Goal: Information Seeking & Learning: Learn about a topic

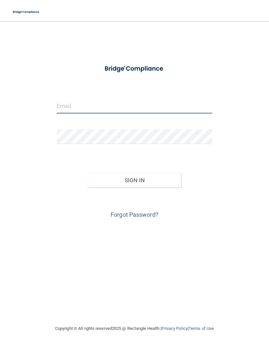
click at [103, 106] on input "email" at bounding box center [135, 106] width 156 height 15
type input "[EMAIL_ADDRESS][DOMAIN_NAME]"
click at [140, 181] on button "Sign In" at bounding box center [134, 180] width 93 height 14
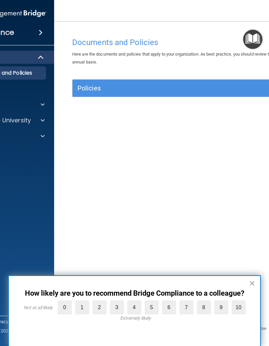
click at [241, 309] on label "10" at bounding box center [239, 307] width 14 height 14
click at [224, 302] on input "10" at bounding box center [224, 302] width 0 height 0
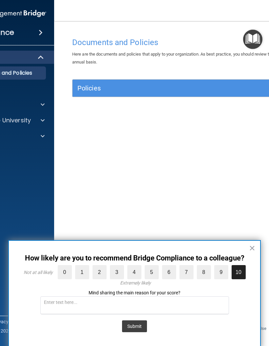
click at [136, 324] on button "Submit" at bounding box center [134, 326] width 25 height 12
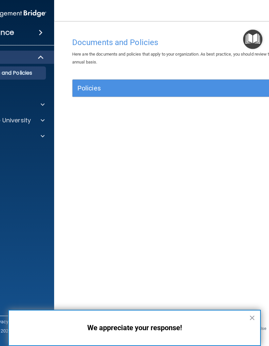
click at [252, 317] on button "×" at bounding box center [252, 317] width 6 height 11
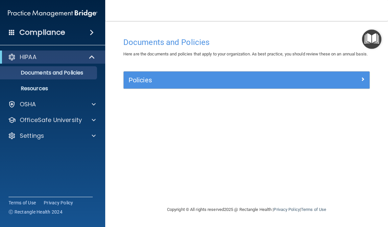
click at [73, 76] on p "Documents and Policies" at bounding box center [49, 73] width 90 height 7
click at [177, 85] on div "Policies" at bounding box center [216, 80] width 184 height 11
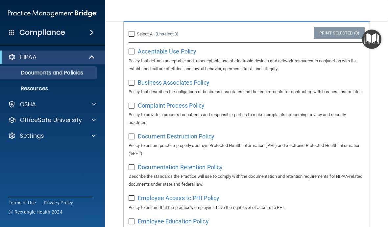
scroll to position [81, 0]
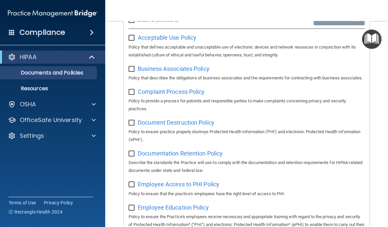
click at [130, 23] on input "Select All (Unselect 0) Unselect All" at bounding box center [132, 20] width 8 height 5
checkbox input "true"
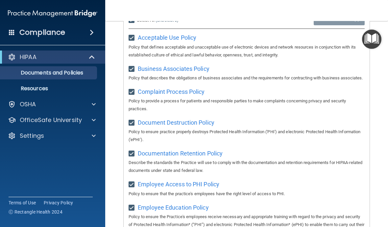
checkbox input "true"
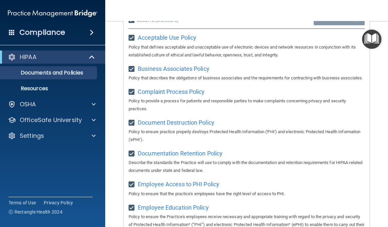
checkbox input "true"
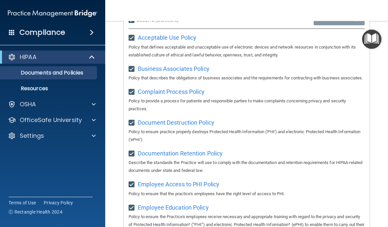
checkbox input "true"
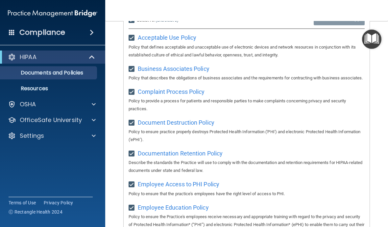
checkbox input "true"
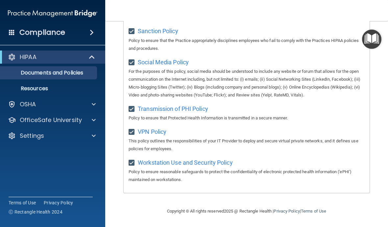
scroll to position [565, 0]
click at [53, 91] on p "Resources" at bounding box center [49, 88] width 90 height 7
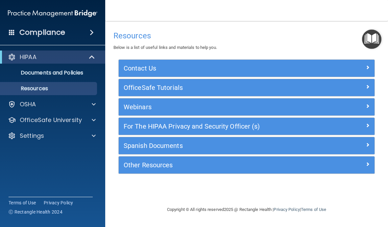
click at [58, 104] on div "OSHA" at bounding box center [43, 105] width 81 height 8
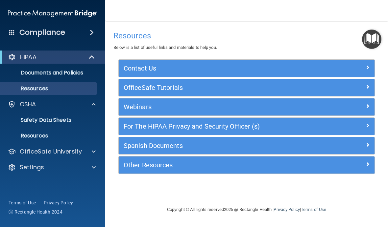
click at [67, 119] on p "Safety Data Sheets" at bounding box center [49, 120] width 90 height 7
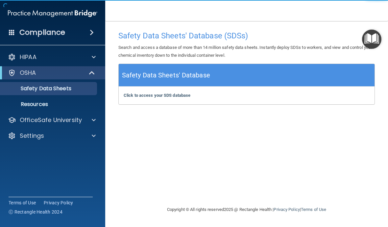
click at [175, 96] on b "Click to access your SDS database" at bounding box center [157, 95] width 67 height 5
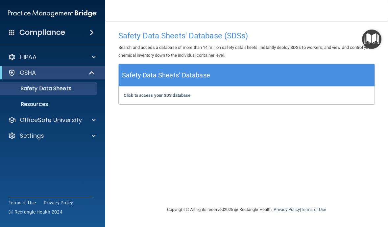
click at [91, 32] on span at bounding box center [92, 33] width 4 height 8
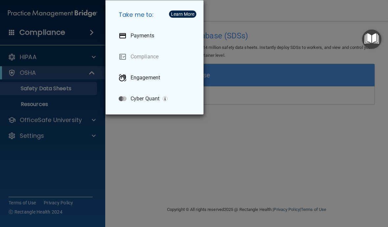
click at [154, 58] on link "Compliance" at bounding box center [155, 57] width 85 height 18
click at [169, 148] on div "Take me to: Payments Compliance Engagement Cyber Quant" at bounding box center [194, 113] width 388 height 227
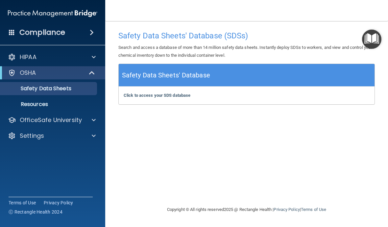
click at [83, 60] on div "HIPAA" at bounding box center [43, 57] width 81 height 8
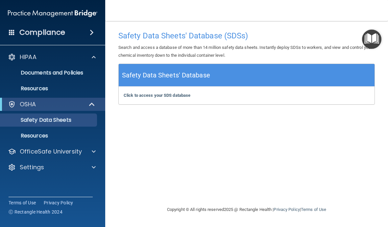
click at [83, 78] on link "Documents and Policies" at bounding box center [45, 72] width 104 height 13
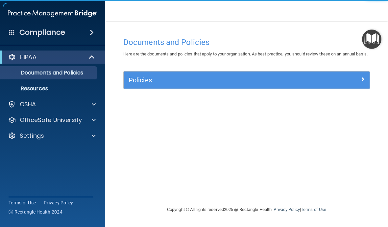
click at [269, 83] on div at bounding box center [338, 79] width 61 height 8
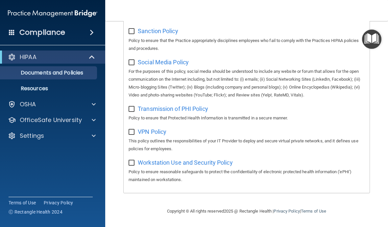
scroll to position [565, 0]
click at [210, 164] on span "Workstation Use and Security Policy" at bounding box center [185, 162] width 95 height 7
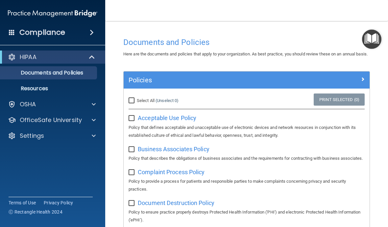
scroll to position [0, 0]
click at [76, 122] on p "OfficeSafe University" at bounding box center [51, 120] width 62 height 8
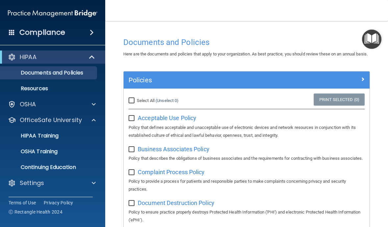
click at [56, 139] on p "HIPAA Training" at bounding box center [31, 136] width 54 height 7
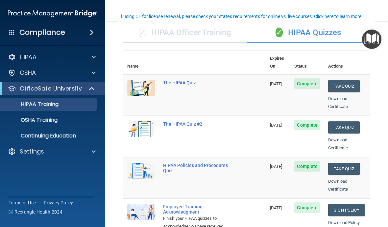
scroll to position [48, 0]
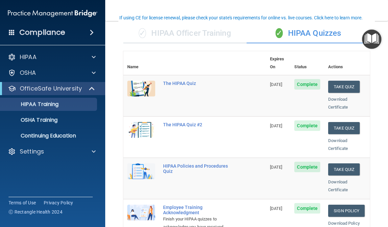
click at [185, 81] on div "The HIPAA Quiz" at bounding box center [198, 83] width 70 height 5
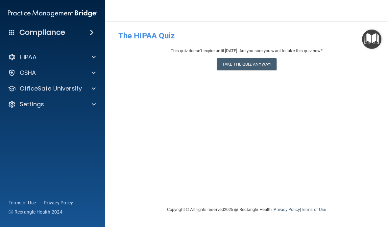
click at [87, 90] on div at bounding box center [92, 89] width 16 height 8
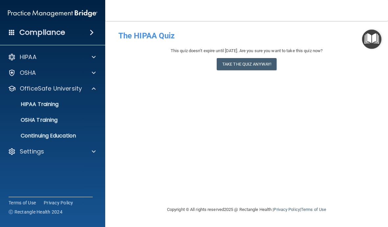
click at [52, 108] on p "HIPAA Training" at bounding box center [31, 104] width 54 height 7
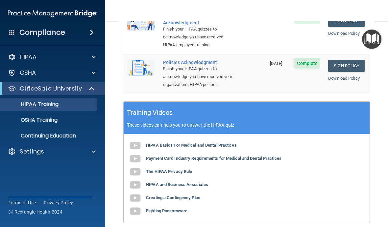
scroll to position [246, 0]
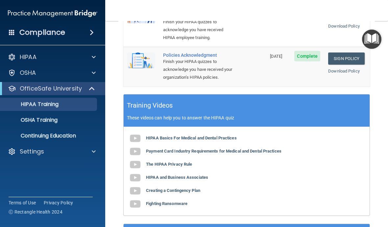
click at [218, 136] on b "HIPAA Basics For Medical and Dental Practices" at bounding box center [191, 138] width 91 height 5
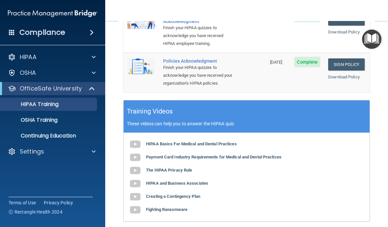
scroll to position [245, 0]
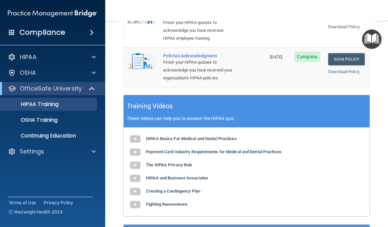
click at [255, 150] on b "Payment Card Industry Requirements for Medical and Dental Practices" at bounding box center [213, 152] width 135 height 5
click at [175, 163] on b "The HIPAA Privacy Rule" at bounding box center [169, 165] width 46 height 5
click at [188, 176] on b "HIPAA and Business Associates" at bounding box center [177, 178] width 62 height 5
click at [189, 189] on b "Creating a Contingency Plan" at bounding box center [173, 191] width 54 height 5
click at [175, 202] on b "Fighting Ransomware" at bounding box center [166, 204] width 41 height 5
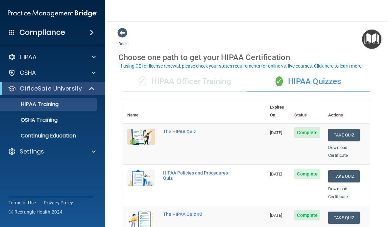
scroll to position [0, 0]
click at [269, 129] on button "Take Quiz" at bounding box center [344, 135] width 32 height 12
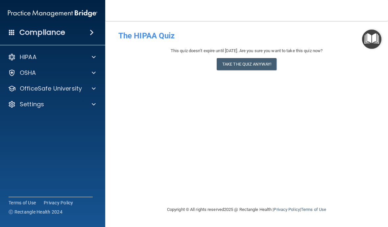
click at [261, 63] on button "Take the quiz anyway!" at bounding box center [247, 64] width 60 height 12
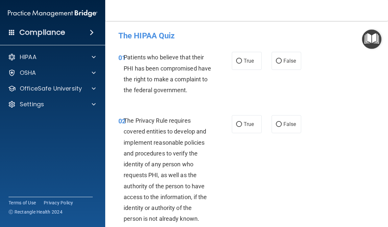
click at [246, 62] on span "True" at bounding box center [248, 61] width 10 height 6
click at [242, 62] on input "True" at bounding box center [239, 61] width 6 height 5
radio input "true"
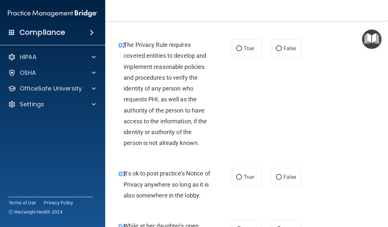
scroll to position [77, 0]
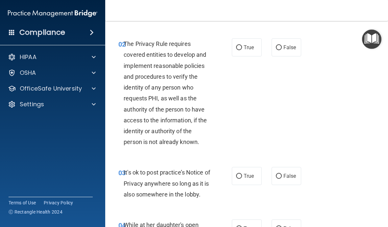
click at [246, 51] on span "True" at bounding box center [248, 47] width 10 height 6
click at [242, 50] on input "True" at bounding box center [239, 47] width 6 height 5
radio input "true"
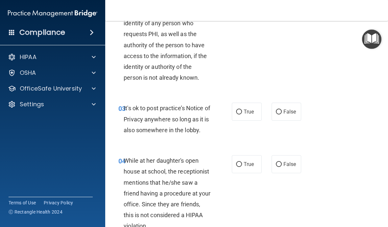
scroll to position [142, 0]
click at [247, 115] on span "True" at bounding box center [248, 111] width 10 height 6
click at [242, 114] on input "True" at bounding box center [239, 111] width 6 height 5
radio input "true"
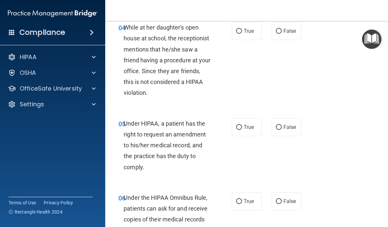
scroll to position [275, 0]
click at [269, 34] on span "False" at bounding box center [289, 31] width 13 height 6
click at [269, 34] on input "False" at bounding box center [279, 31] width 6 height 5
radio input "true"
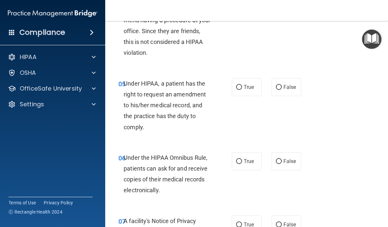
scroll to position [315, 0]
click at [240, 90] on input "True" at bounding box center [239, 87] width 6 height 5
radio input "true"
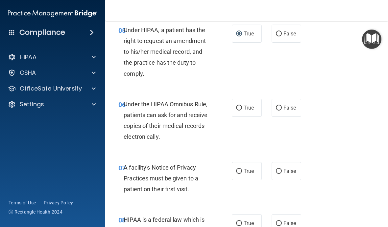
scroll to position [373, 0]
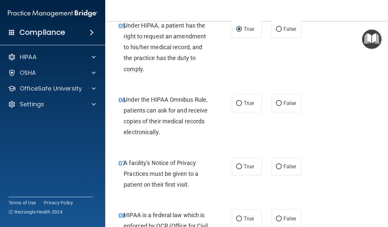
click at [245, 106] on span "True" at bounding box center [248, 103] width 10 height 6
click at [242, 106] on input "True" at bounding box center [239, 103] width 6 height 5
radio input "true"
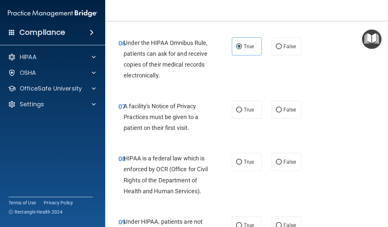
scroll to position [434, 0]
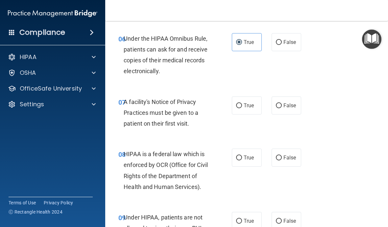
click at [234, 115] on label "True" at bounding box center [247, 106] width 30 height 18
click at [236, 108] on input "True" at bounding box center [239, 106] width 6 height 5
radio input "true"
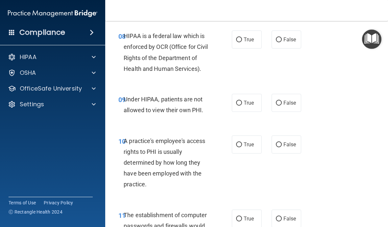
scroll to position [552, 0]
click at [240, 42] on input "True" at bounding box center [239, 39] width 6 height 5
radio input "true"
click at [269, 106] on span "False" at bounding box center [289, 103] width 13 height 6
click at [269, 106] on input "False" at bounding box center [279, 103] width 6 height 5
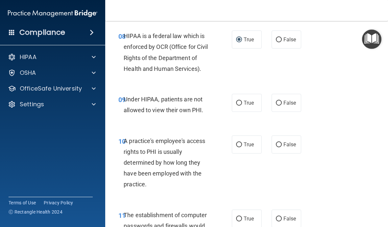
radio input "true"
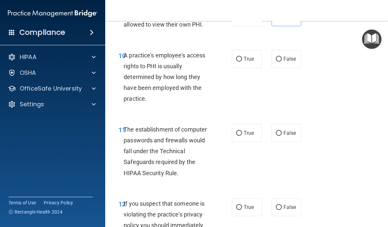
scroll to position [651, 0]
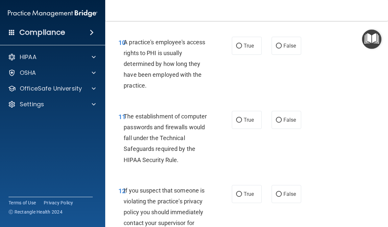
click at [269, 49] on input "False" at bounding box center [279, 46] width 6 height 5
radio input "true"
click at [239, 123] on input "True" at bounding box center [239, 120] width 6 height 5
radio input "true"
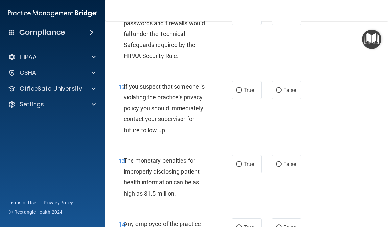
scroll to position [756, 0]
click at [243, 95] on label "True" at bounding box center [247, 90] width 30 height 18
click at [242, 93] on input "True" at bounding box center [239, 90] width 6 height 5
radio input "true"
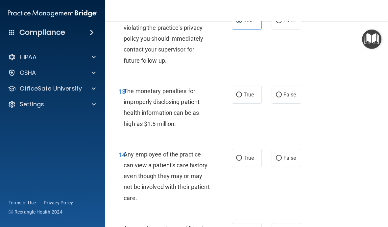
scroll to position [832, 0]
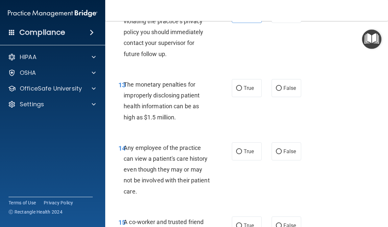
click at [245, 91] on span "True" at bounding box center [248, 88] width 10 height 6
click at [242, 91] on input "True" at bounding box center [239, 88] width 6 height 5
radio input "true"
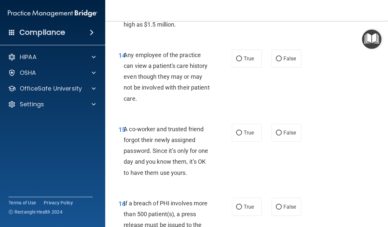
scroll to position [921, 0]
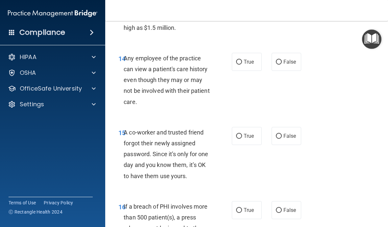
click at [269, 65] on span "False" at bounding box center [289, 62] width 13 height 6
click at [269, 65] on input "False" at bounding box center [279, 62] width 6 height 5
radio input "true"
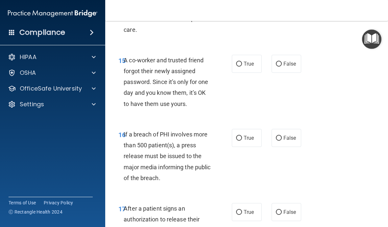
scroll to position [1009, 0]
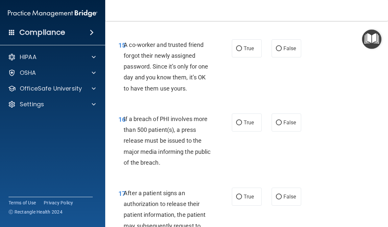
click at [269, 58] on label "False" at bounding box center [286, 48] width 30 height 18
click at [269, 51] on input "False" at bounding box center [279, 48] width 6 height 5
radio input "true"
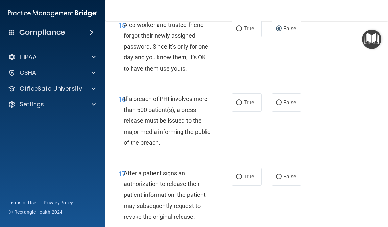
scroll to position [1041, 0]
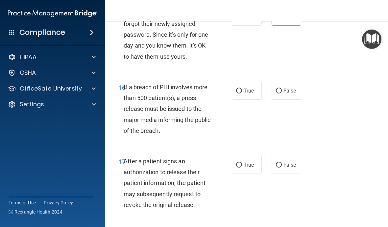
click at [240, 94] on input "True" at bounding box center [239, 91] width 6 height 5
radio input "true"
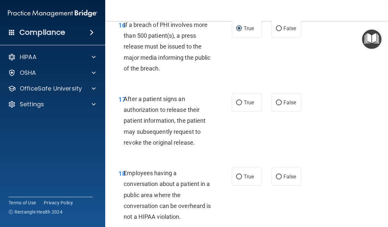
scroll to position [1104, 0]
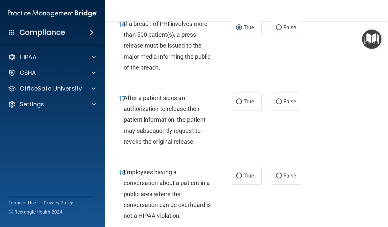
click at [241, 104] on input "True" at bounding box center [239, 102] width 6 height 5
radio input "true"
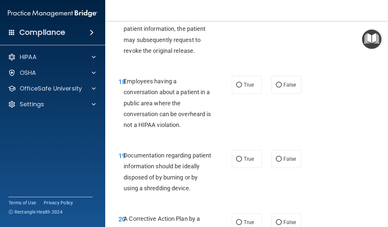
scroll to position [1194, 0]
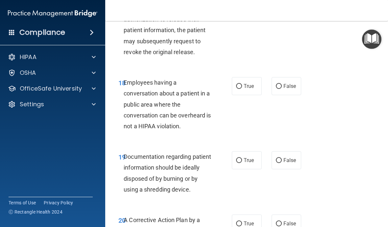
click at [269, 89] on span "False" at bounding box center [289, 86] width 13 height 6
click at [269, 89] on input "False" at bounding box center [279, 86] width 6 height 5
radio input "true"
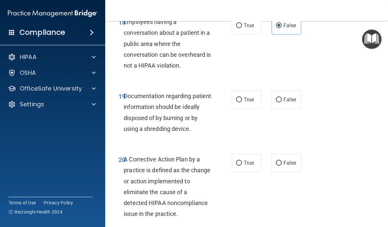
scroll to position [1255, 0]
click at [241, 102] on input "True" at bounding box center [239, 99] width 6 height 5
radio input "true"
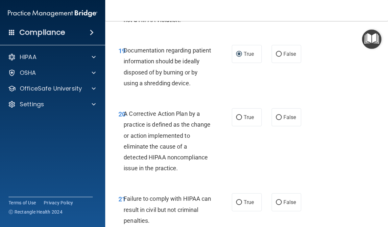
scroll to position [1301, 0]
click at [246, 120] on span "True" at bounding box center [248, 117] width 10 height 6
click at [242, 120] on input "True" at bounding box center [239, 117] width 6 height 5
radio input "true"
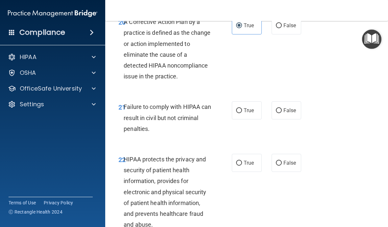
scroll to position [1393, 0]
click at [242, 112] on label "True" at bounding box center [247, 110] width 30 height 18
click at [242, 112] on input "True" at bounding box center [239, 110] width 6 height 5
radio input "true"
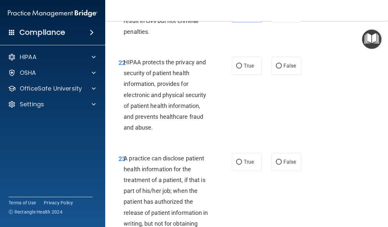
scroll to position [1490, 0]
click at [241, 69] on input "True" at bounding box center [239, 66] width 6 height 5
radio input "true"
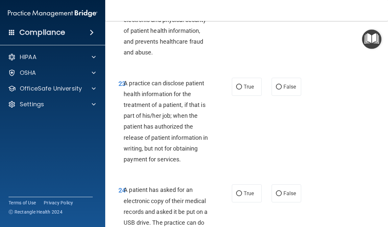
scroll to position [1573, 0]
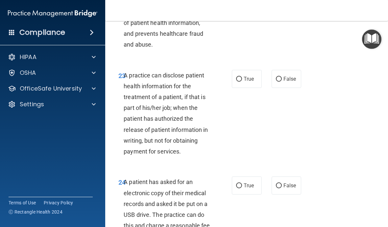
click at [248, 81] on span "True" at bounding box center [248, 79] width 10 height 6
click at [242, 81] on input "True" at bounding box center [239, 79] width 6 height 5
radio input "true"
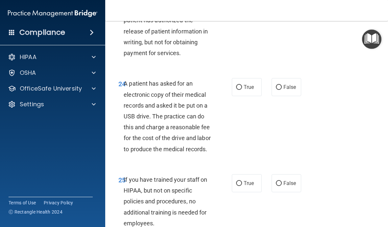
scroll to position [1672, 0]
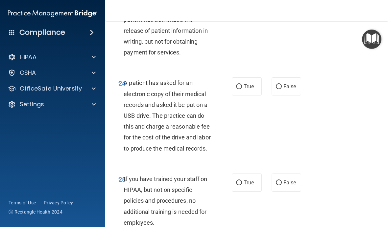
click at [269, 88] on span "False" at bounding box center [289, 86] width 13 height 6
click at [269, 88] on input "False" at bounding box center [279, 86] width 6 height 5
radio input "true"
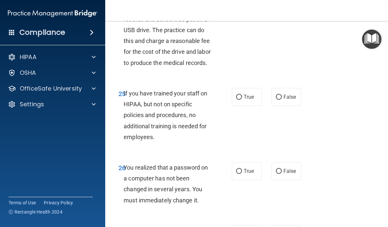
scroll to position [1759, 0]
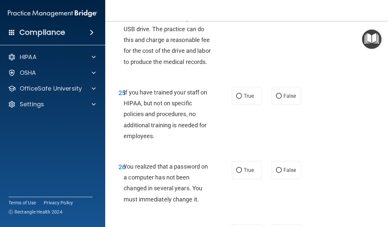
click at [269, 99] on input "False" at bounding box center [279, 96] width 6 height 5
radio input "true"
click at [242, 99] on input "True" at bounding box center [239, 96] width 6 height 5
radio input "true"
radio input "false"
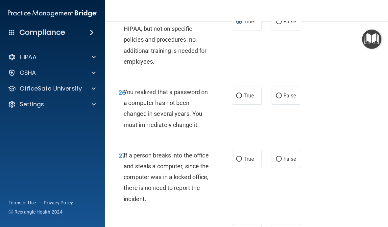
scroll to position [1834, 0]
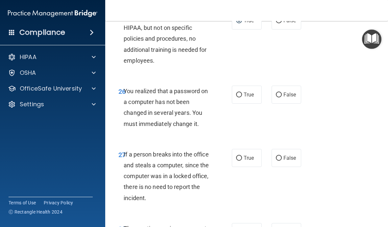
click at [241, 98] on input "True" at bounding box center [239, 95] width 6 height 5
radio input "true"
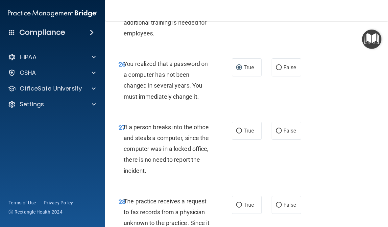
scroll to position [1865, 0]
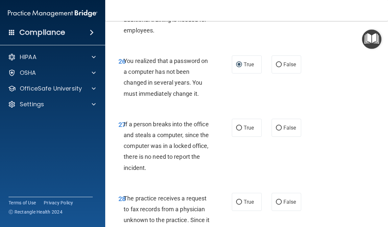
click at [269, 131] on span "False" at bounding box center [289, 128] width 13 height 6
click at [269, 131] on input "False" at bounding box center [279, 128] width 6 height 5
radio input "true"
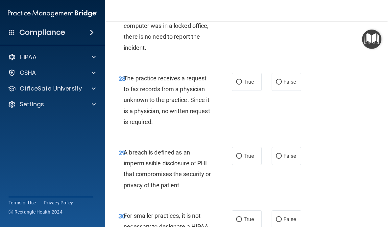
scroll to position [1986, 0]
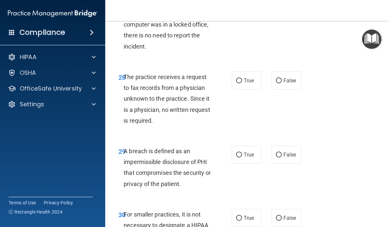
click at [269, 90] on label "False" at bounding box center [286, 81] width 30 height 18
click at [269, 83] on input "False" at bounding box center [279, 81] width 6 height 5
radio input "true"
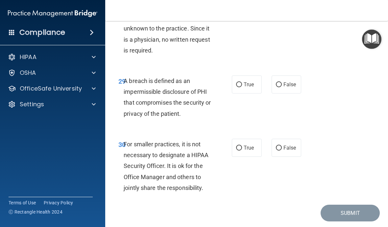
scroll to position [2057, 0]
click at [248, 87] on span "True" at bounding box center [248, 84] width 10 height 6
click at [242, 87] on input "True" at bounding box center [239, 84] width 6 height 5
radio input "true"
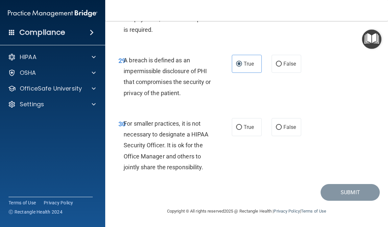
scroll to position [2088, 0]
click at [269, 128] on span "False" at bounding box center [289, 127] width 13 height 6
click at [269, 128] on input "False" at bounding box center [279, 127] width 6 height 5
radio input "true"
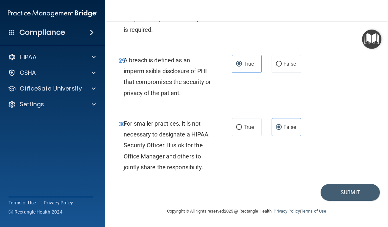
click at [269, 196] on button "Submit" at bounding box center [349, 192] width 59 height 17
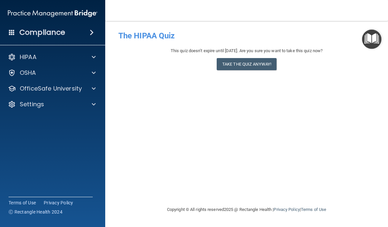
click at [30, 56] on p "HIPAA" at bounding box center [28, 57] width 17 height 8
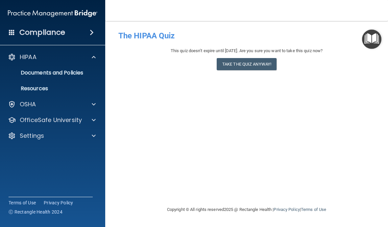
click at [41, 121] on p "OfficeSafe University" at bounding box center [51, 120] width 62 height 8
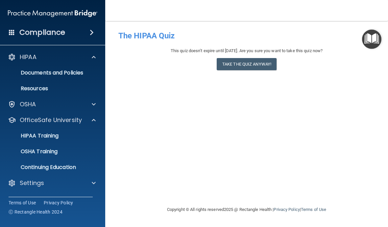
click at [36, 134] on p "HIPAA Training" at bounding box center [31, 136] width 54 height 7
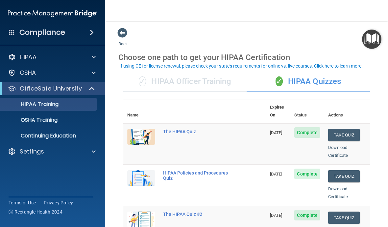
click at [269, 145] on link "Download Certificate" at bounding box center [338, 151] width 20 height 13
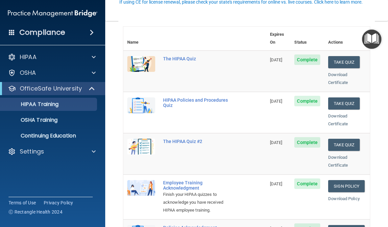
scroll to position [73, 0]
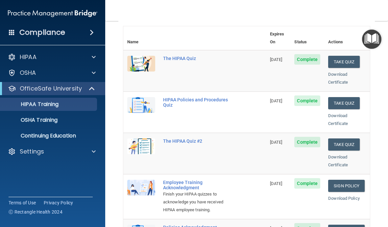
click at [269, 97] on button "Take Quiz" at bounding box center [344, 103] width 32 height 12
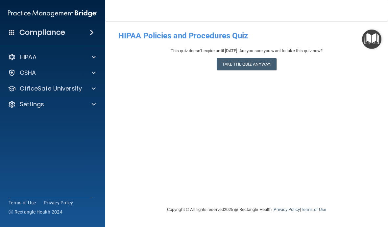
click at [261, 68] on button "Take the quiz anyway!" at bounding box center [247, 64] width 60 height 12
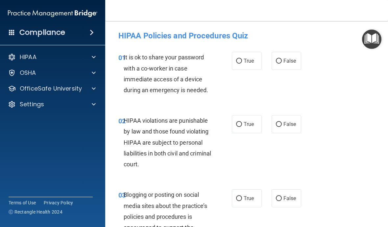
click at [269, 63] on span "False" at bounding box center [289, 61] width 13 height 6
click at [269, 63] on input "False" at bounding box center [279, 61] width 6 height 5
radio input "true"
click at [249, 126] on span "True" at bounding box center [248, 124] width 10 height 6
click at [242, 126] on input "True" at bounding box center [239, 124] width 6 height 5
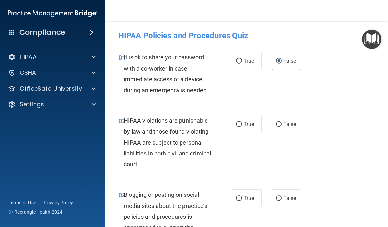
radio input "true"
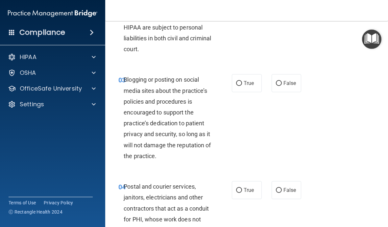
scroll to position [122, 0]
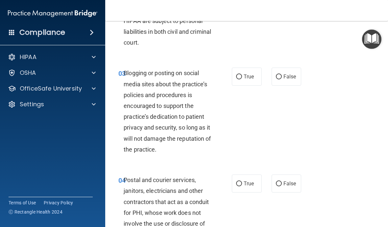
click at [269, 77] on span "False" at bounding box center [289, 77] width 13 height 6
click at [269, 77] on input "False" at bounding box center [279, 77] width 6 height 5
radio input "true"
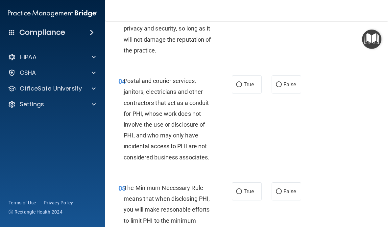
scroll to position [226, 0]
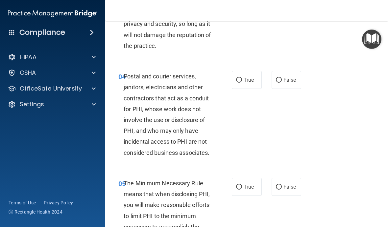
click at [245, 81] on span "True" at bounding box center [248, 80] width 10 height 6
click at [242, 81] on input "True" at bounding box center [239, 80] width 6 height 5
radio input "true"
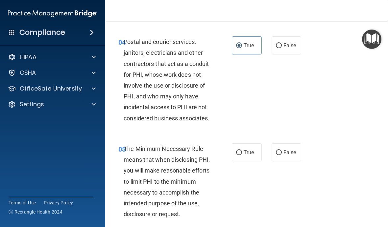
scroll to position [262, 0]
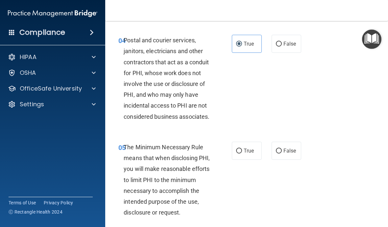
click at [269, 42] on span "False" at bounding box center [289, 44] width 13 height 6
click at [269, 42] on input "False" at bounding box center [279, 44] width 6 height 5
radio input "true"
click at [240, 44] on input "True" at bounding box center [239, 44] width 6 height 5
radio input "true"
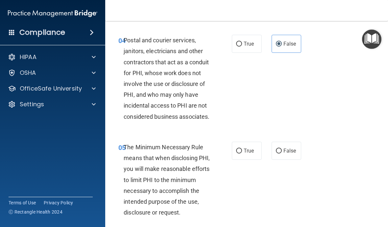
radio input "false"
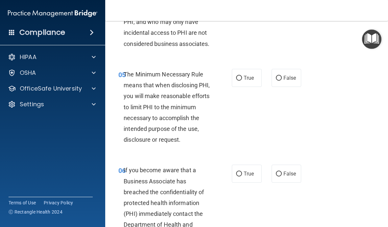
scroll to position [336, 0]
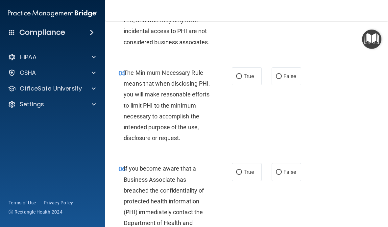
click at [241, 75] on input "True" at bounding box center [239, 76] width 6 height 5
radio input "true"
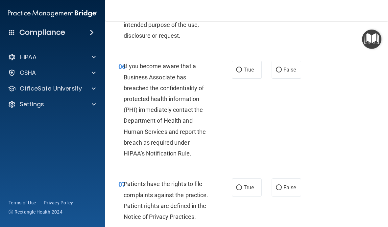
scroll to position [442, 0]
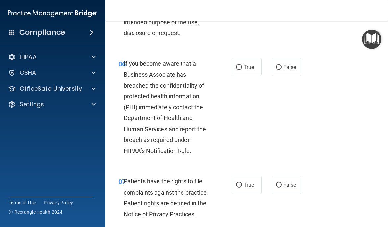
click at [246, 67] on span "True" at bounding box center [248, 67] width 10 height 6
click at [242, 67] on input "True" at bounding box center [239, 67] width 6 height 5
radio input "true"
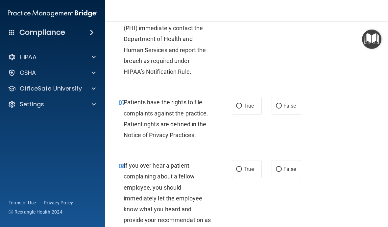
scroll to position [538, 0]
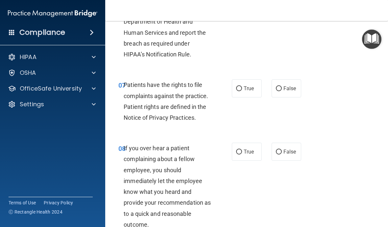
click at [252, 88] on span "True" at bounding box center [248, 88] width 10 height 6
click at [242, 88] on input "True" at bounding box center [239, 88] width 6 height 5
radio input "true"
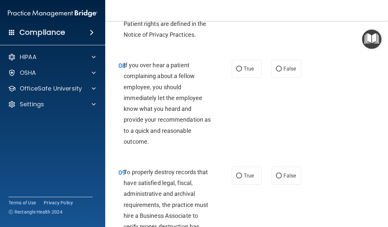
scroll to position [622, 0]
click at [250, 68] on span "True" at bounding box center [248, 68] width 10 height 6
click at [242, 68] on input "True" at bounding box center [239, 68] width 6 height 5
radio input "true"
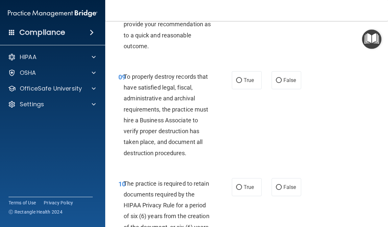
scroll to position [730, 0]
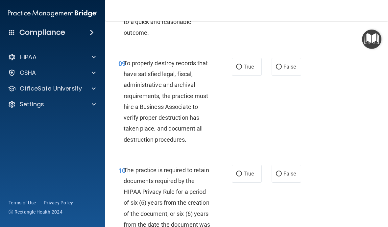
click at [249, 59] on label "True" at bounding box center [247, 67] width 30 height 18
click at [242, 65] on input "True" at bounding box center [239, 67] width 6 height 5
radio input "true"
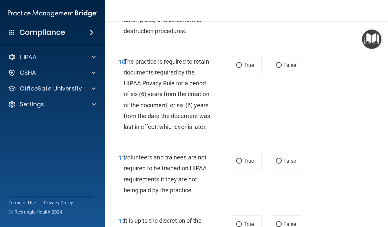
scroll to position [847, 0]
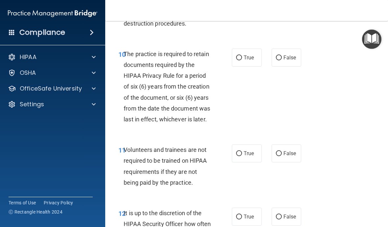
click at [249, 49] on label "True" at bounding box center [247, 58] width 30 height 18
click at [242, 56] on input "True" at bounding box center [239, 58] width 6 height 5
radio input "true"
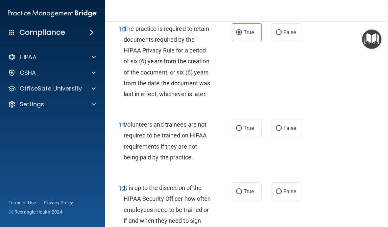
scroll to position [873, 0]
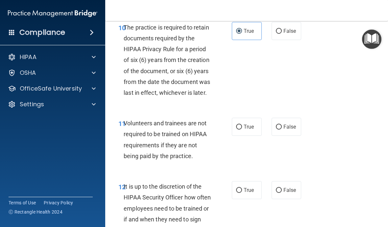
click at [269, 124] on span "False" at bounding box center [289, 127] width 13 height 6
click at [269, 125] on input "False" at bounding box center [279, 127] width 6 height 5
radio input "true"
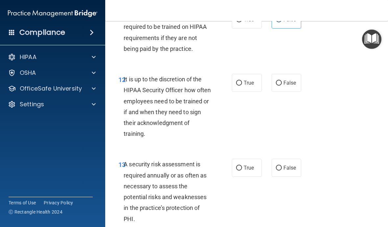
scroll to position [989, 0]
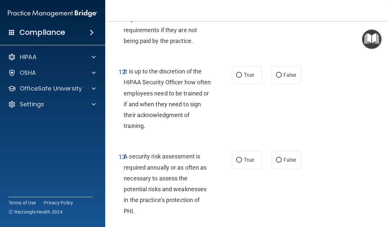
click at [242, 73] on input "True" at bounding box center [239, 75] width 6 height 5
radio input "true"
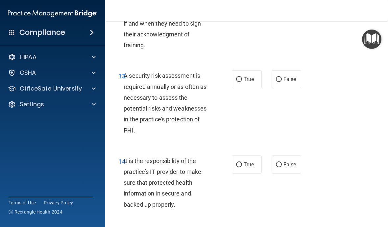
scroll to position [1083, 0]
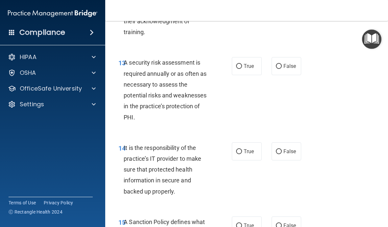
click at [246, 63] on span "True" at bounding box center [248, 66] width 10 height 6
click at [242, 64] on input "True" at bounding box center [239, 66] width 6 height 5
radio input "true"
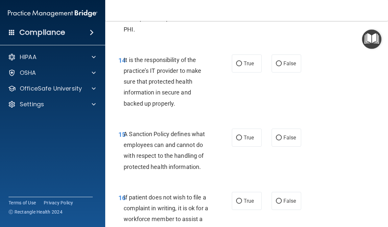
scroll to position [1179, 0]
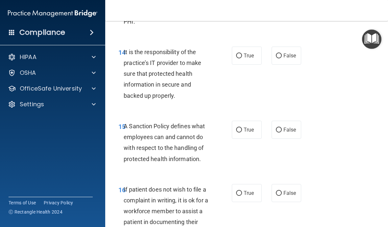
click at [249, 53] on span "True" at bounding box center [248, 56] width 10 height 6
click at [242, 54] on input "True" at bounding box center [239, 56] width 6 height 5
radio input "true"
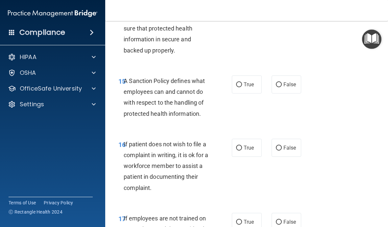
scroll to position [1227, 0]
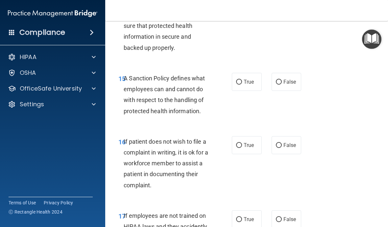
click at [246, 79] on span "True" at bounding box center [248, 82] width 10 height 6
click at [242, 80] on input "True" at bounding box center [239, 82] width 6 height 5
radio input "true"
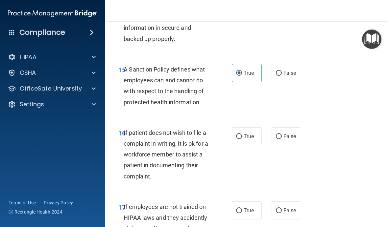
scroll to position [1237, 0]
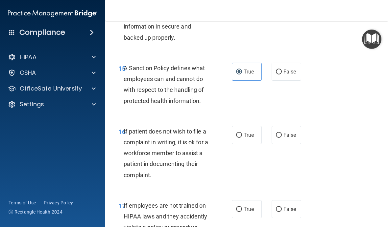
click at [248, 132] on span "True" at bounding box center [248, 135] width 10 height 6
click at [242, 133] on input "True" at bounding box center [239, 135] width 6 height 5
radio input "true"
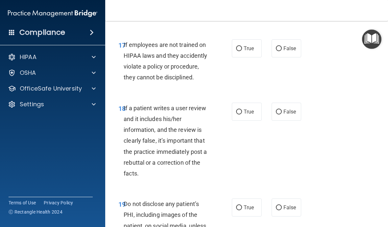
scroll to position [1399, 0]
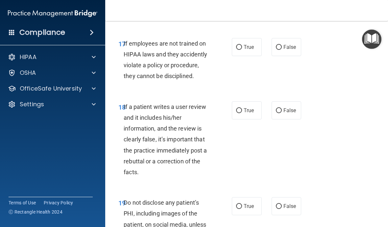
click at [269, 44] on span "False" at bounding box center [289, 47] width 13 height 6
click at [269, 45] on input "False" at bounding box center [279, 47] width 6 height 5
radio input "true"
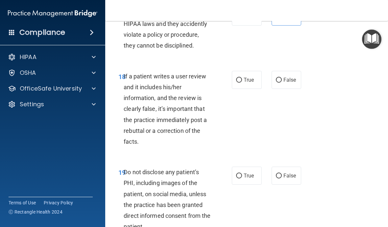
scroll to position [1436, 0]
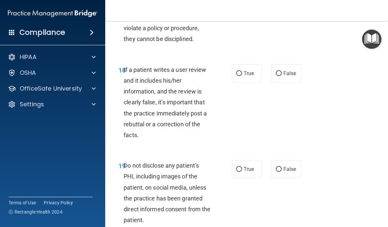
click at [249, 70] on span "True" at bounding box center [248, 73] width 10 height 6
click at [242, 71] on input "True" at bounding box center [239, 73] width 6 height 5
radio input "true"
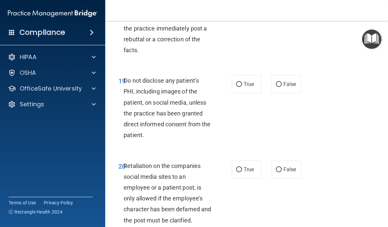
scroll to position [1523, 0]
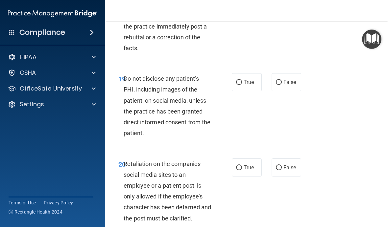
click at [249, 79] on span "True" at bounding box center [248, 82] width 10 height 6
click at [242, 80] on input "True" at bounding box center [239, 82] width 6 height 5
radio input "true"
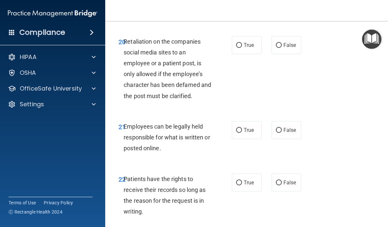
scroll to position [1647, 0]
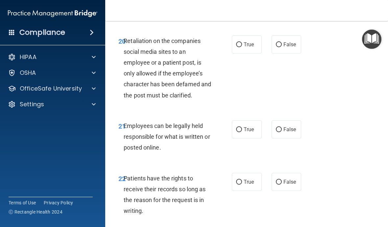
click at [244, 41] on span "True" at bounding box center [248, 44] width 10 height 6
click at [242, 42] on input "True" at bounding box center [239, 44] width 6 height 5
radio input "true"
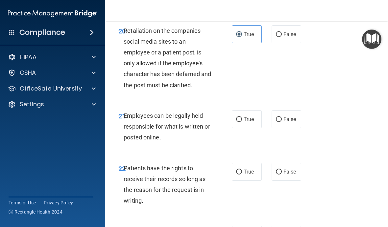
scroll to position [1658, 0]
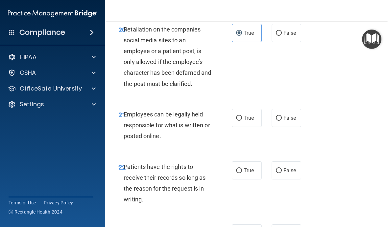
click at [250, 115] on span "True" at bounding box center [248, 118] width 10 height 6
click at [242, 116] on input "True" at bounding box center [239, 118] width 6 height 5
radio input "true"
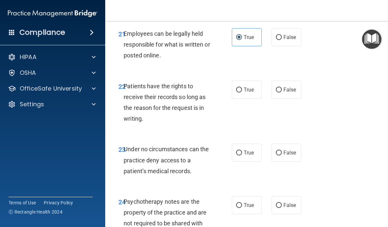
scroll to position [1742, 0]
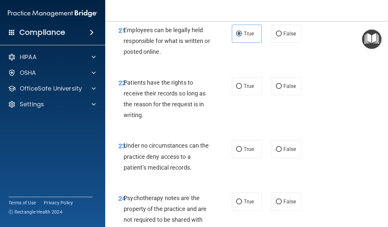
click at [244, 83] on span "True" at bounding box center [248, 86] width 10 height 6
click at [242, 84] on input "True" at bounding box center [239, 86] width 6 height 5
radio input "true"
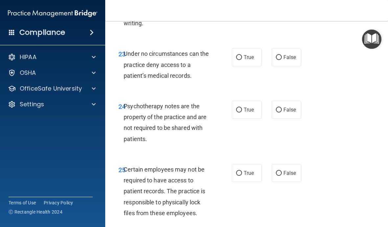
scroll to position [1832, 0]
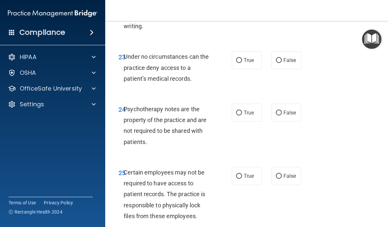
click at [247, 57] on span "True" at bounding box center [248, 60] width 10 height 6
click at [242, 58] on input "True" at bounding box center [239, 60] width 6 height 5
radio input "true"
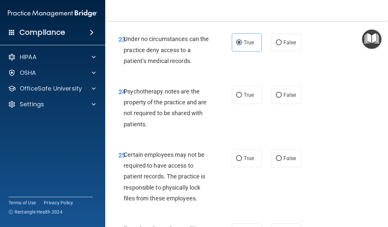
scroll to position [1852, 0]
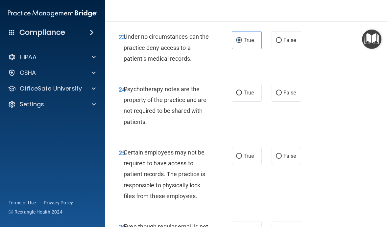
click at [269, 37] on span "False" at bounding box center [289, 40] width 13 height 6
click at [269, 38] on input "False" at bounding box center [279, 40] width 6 height 5
radio input "true"
radio input "false"
click at [247, 90] on span "True" at bounding box center [248, 93] width 10 height 6
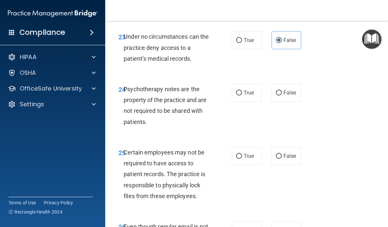
click at [242, 91] on input "True" at bounding box center [239, 93] width 6 height 5
radio input "true"
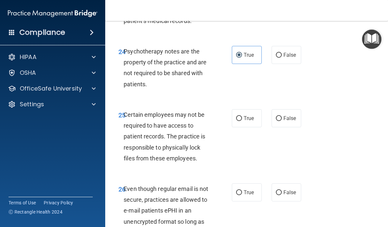
scroll to position [1890, 0]
click at [249, 115] on span "True" at bounding box center [248, 118] width 10 height 6
click at [242, 116] on input "True" at bounding box center [239, 118] width 6 height 5
radio input "true"
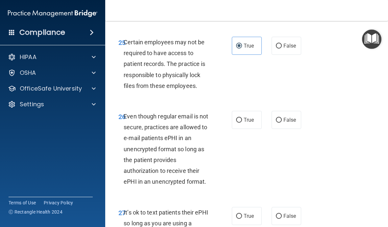
scroll to position [1979, 0]
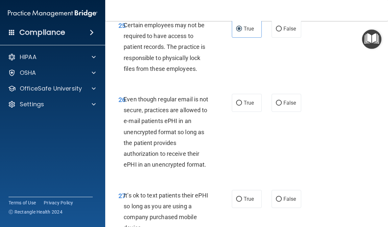
click at [249, 100] on span "True" at bounding box center [248, 103] width 10 height 6
click at [242, 101] on input "True" at bounding box center [239, 103] width 6 height 5
radio input "true"
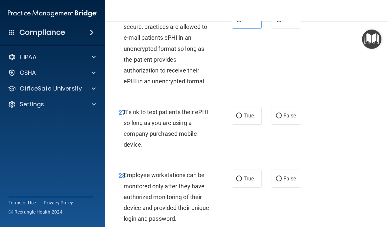
scroll to position [2065, 0]
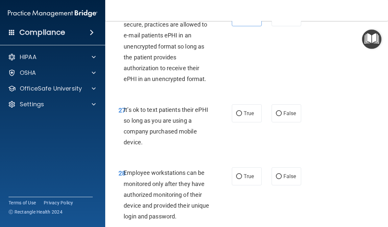
click at [251, 110] on span "True" at bounding box center [248, 113] width 10 height 6
click at [242, 111] on input "True" at bounding box center [239, 113] width 6 height 5
radio input "true"
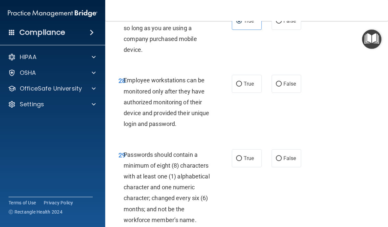
scroll to position [2158, 0]
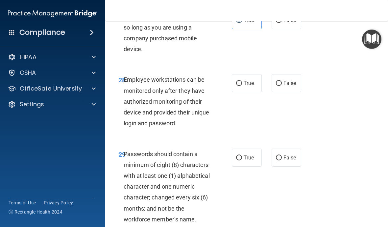
click at [249, 80] on span "True" at bounding box center [248, 83] width 10 height 6
click at [242, 81] on input "True" at bounding box center [239, 83] width 6 height 5
radio input "true"
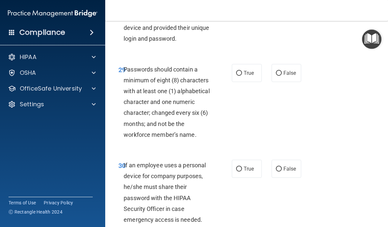
scroll to position [2246, 0]
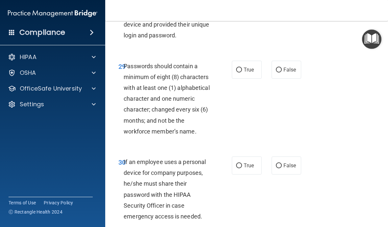
click at [246, 67] on span "True" at bounding box center [248, 70] width 10 height 6
click at [242, 68] on input "True" at bounding box center [239, 70] width 6 height 5
radio input "true"
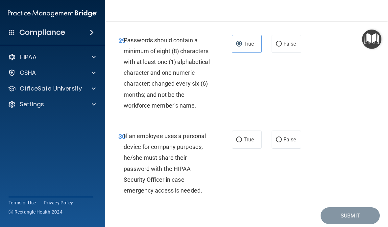
scroll to position [2282, 0]
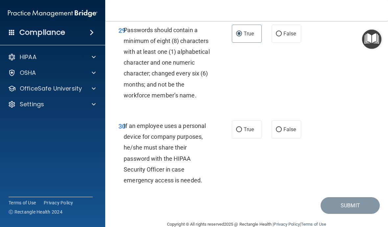
click at [269, 127] on input "False" at bounding box center [279, 129] width 6 height 5
radio input "true"
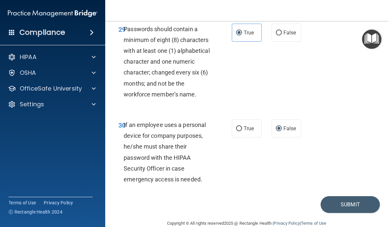
scroll to position [2283, 0]
click at [269, 197] on button "Submit" at bounding box center [349, 205] width 59 height 17
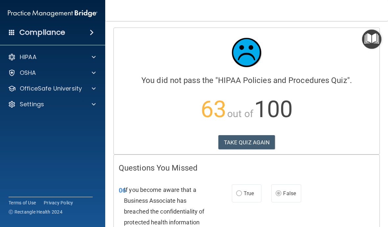
click at [247, 147] on button "TAKE QUIZ AGAIN" at bounding box center [246, 142] width 57 height 14
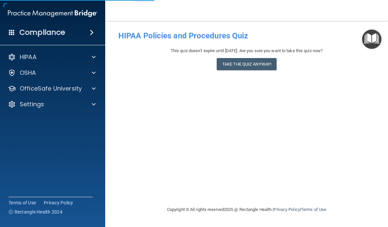
click at [247, 64] on button "Take the quiz anyway!" at bounding box center [247, 64] width 60 height 12
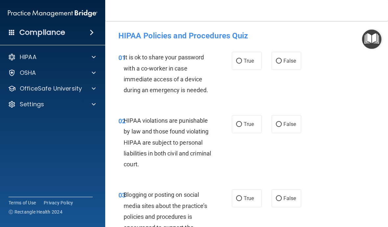
click at [269, 58] on span "False" at bounding box center [289, 61] width 13 height 6
click at [269, 59] on input "False" at bounding box center [279, 61] width 6 height 5
radio input "true"
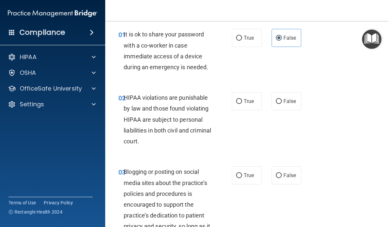
scroll to position [26, 0]
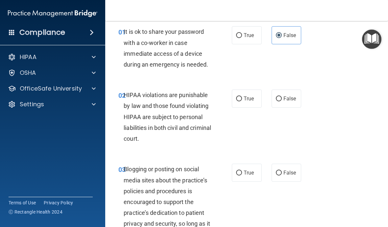
click at [245, 101] on span "True" at bounding box center [248, 99] width 10 height 6
click at [242, 101] on input "True" at bounding box center [239, 99] width 6 height 5
radio input "true"
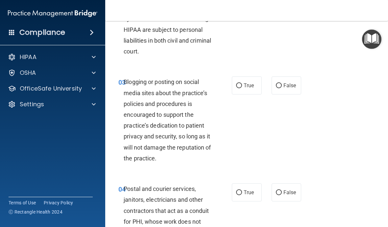
scroll to position [113, 0]
click at [269, 86] on span "False" at bounding box center [289, 85] width 13 height 6
click at [269, 86] on input "False" at bounding box center [279, 85] width 6 height 5
radio input "true"
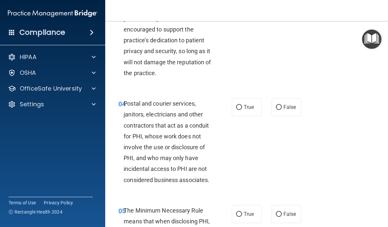
scroll to position [203, 0]
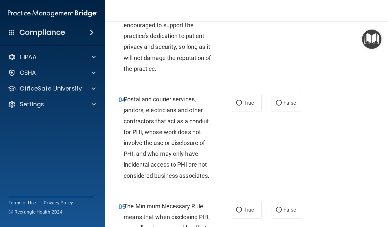
click at [246, 103] on span "True" at bounding box center [248, 103] width 10 height 6
click at [242, 103] on input "True" at bounding box center [239, 103] width 6 height 5
radio input "true"
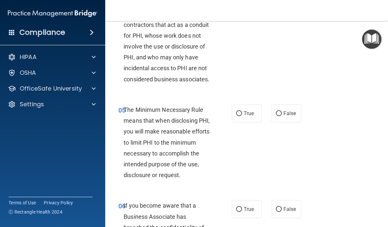
scroll to position [301, 0]
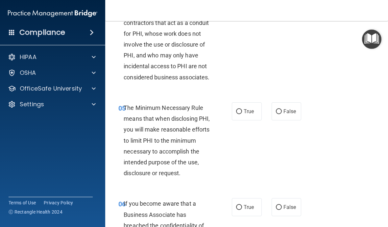
click at [244, 109] on span "True" at bounding box center [248, 111] width 10 height 6
click at [242, 109] on input "True" at bounding box center [239, 111] width 6 height 5
radio input "true"
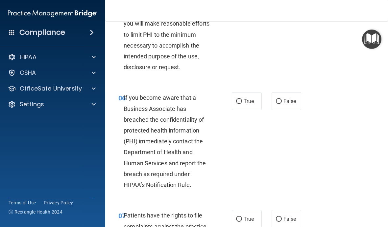
scroll to position [409, 0]
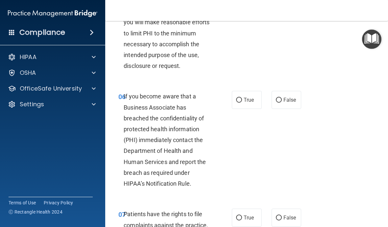
click at [269, 98] on span "False" at bounding box center [289, 100] width 13 height 6
click at [269, 98] on input "False" at bounding box center [279, 100] width 6 height 5
radio input "true"
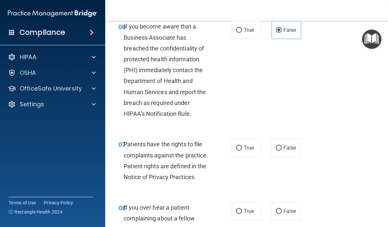
scroll to position [498, 0]
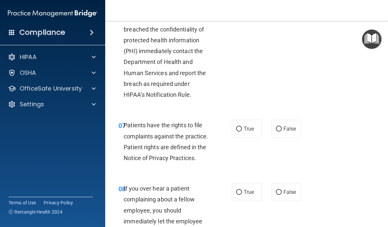
click at [248, 126] on span "True" at bounding box center [248, 129] width 10 height 6
click at [242, 127] on input "True" at bounding box center [239, 129] width 6 height 5
radio input "true"
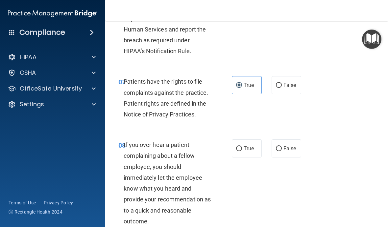
scroll to position [542, 0]
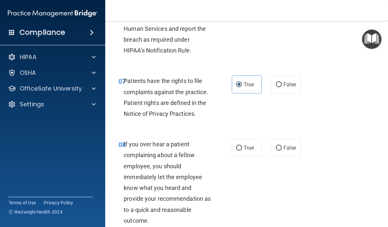
click at [269, 141] on label "False" at bounding box center [286, 148] width 30 height 18
click at [269, 146] on input "False" at bounding box center [279, 148] width 6 height 5
radio input "true"
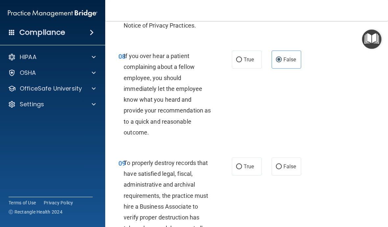
scroll to position [648, 0]
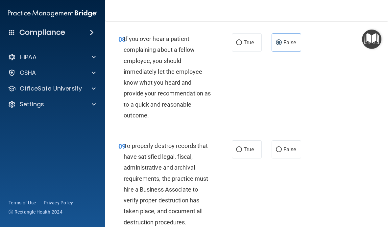
click at [269, 142] on label "False" at bounding box center [286, 150] width 30 height 18
click at [269, 148] on input "False" at bounding box center [279, 150] width 6 height 5
radio input "true"
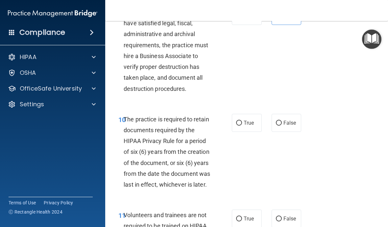
scroll to position [786, 0]
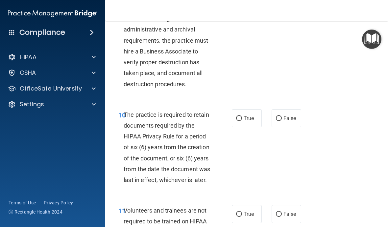
click at [246, 119] on label "True" at bounding box center [247, 118] width 30 height 18
click at [242, 119] on input "True" at bounding box center [239, 118] width 6 height 5
radio input "true"
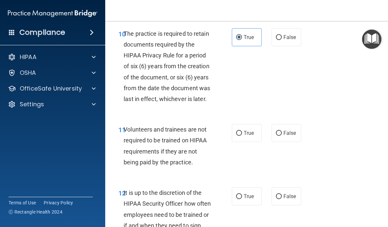
scroll to position [876, 0]
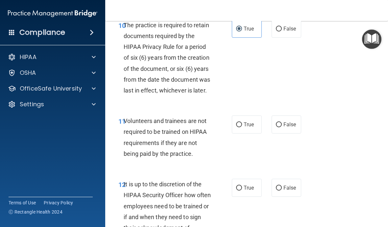
click at [269, 122] on span "False" at bounding box center [289, 125] width 13 height 6
click at [269, 123] on input "False" at bounding box center [279, 125] width 6 height 5
radio input "true"
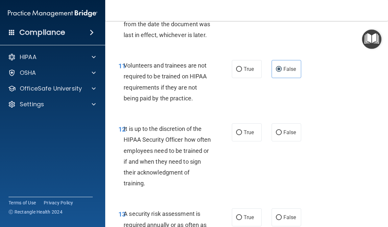
scroll to position [933, 0]
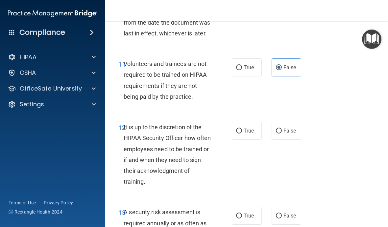
click at [269, 128] on span "False" at bounding box center [289, 131] width 13 height 6
click at [269, 129] on input "False" at bounding box center [279, 131] width 6 height 5
radio input "true"
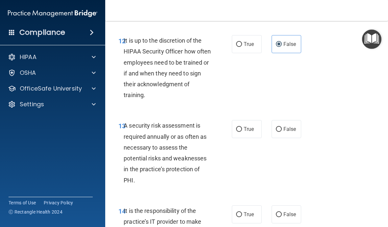
scroll to position [1031, 0]
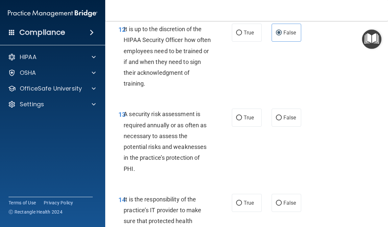
click at [249, 115] on span "True" at bounding box center [248, 118] width 10 height 6
click at [242, 116] on input "True" at bounding box center [239, 118] width 6 height 5
radio input "true"
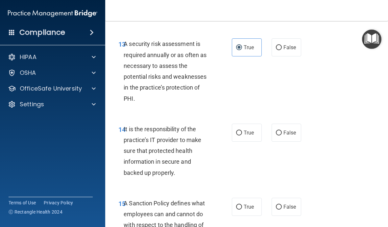
scroll to position [1104, 0]
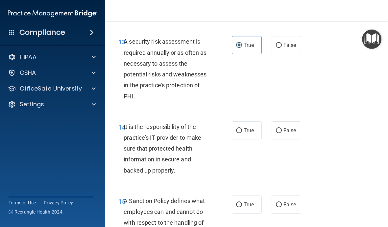
click at [269, 127] on span "False" at bounding box center [289, 130] width 13 height 6
click at [269, 128] on input "False" at bounding box center [279, 130] width 6 height 5
radio input "true"
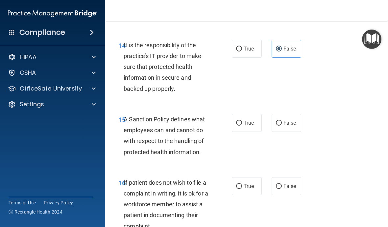
scroll to position [1189, 0]
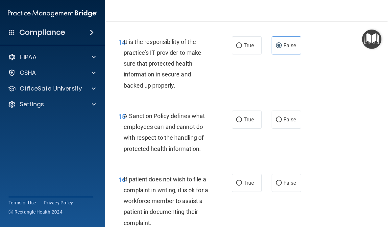
click at [269, 117] on span "False" at bounding box center [289, 120] width 13 height 6
click at [269, 118] on input "False" at bounding box center [279, 120] width 6 height 5
radio input "true"
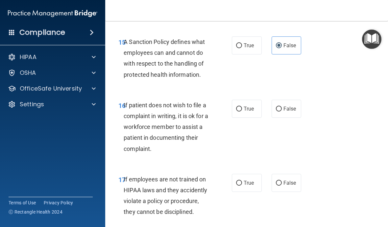
scroll to position [1266, 0]
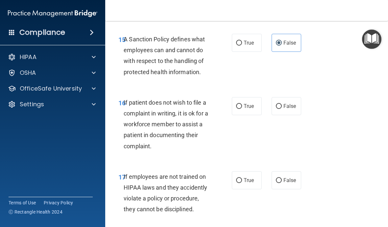
click at [241, 104] on input "True" at bounding box center [239, 106] width 6 height 5
radio input "true"
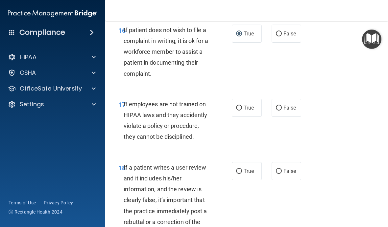
scroll to position [1344, 0]
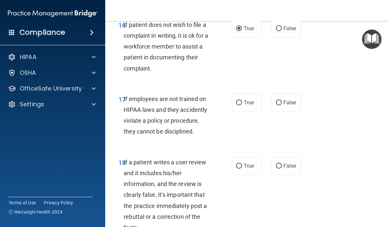
click at [269, 100] on span "False" at bounding box center [289, 103] width 13 height 6
click at [269, 101] on input "False" at bounding box center [279, 103] width 6 height 5
radio input "true"
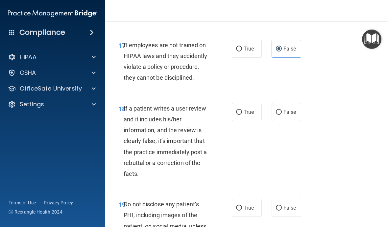
scroll to position [1398, 0]
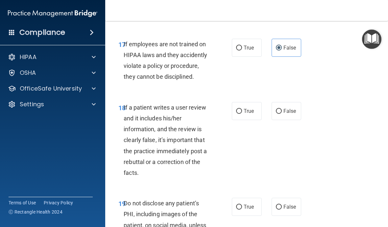
click at [269, 108] on span "False" at bounding box center [289, 111] width 13 height 6
click at [269, 109] on input "False" at bounding box center [279, 111] width 6 height 5
radio input "true"
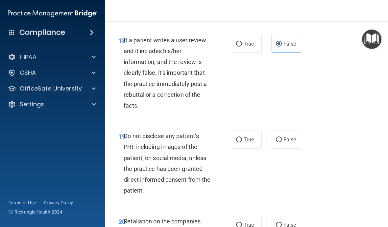
scroll to position [1479, 0]
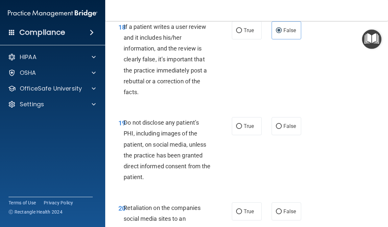
click at [241, 124] on input "True" at bounding box center [239, 126] width 6 height 5
radio input "true"
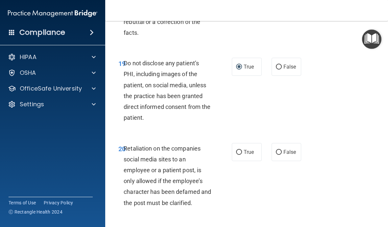
scroll to position [1576, 0]
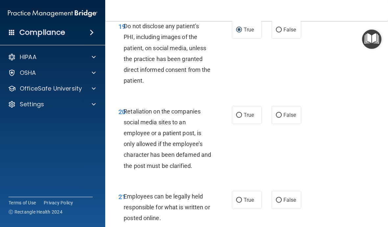
click at [269, 112] on span "False" at bounding box center [289, 115] width 13 height 6
click at [269, 113] on input "False" at bounding box center [279, 115] width 6 height 5
radio input "true"
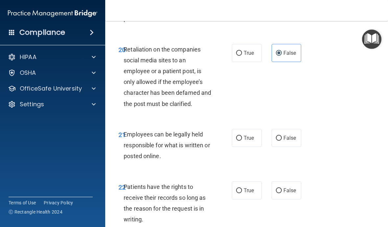
scroll to position [1643, 0]
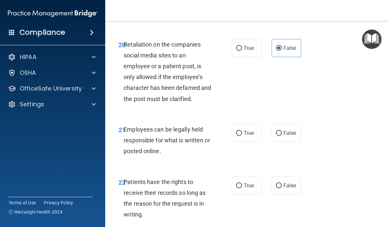
click at [249, 128] on label "True" at bounding box center [247, 133] width 30 height 18
click at [242, 131] on input "True" at bounding box center [239, 133] width 6 height 5
radio input "true"
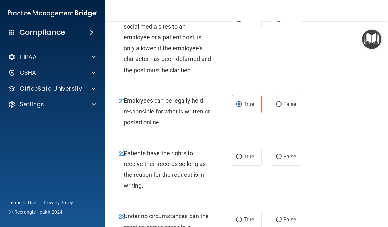
scroll to position [1676, 0]
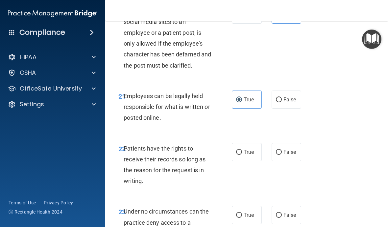
click at [269, 149] on span "False" at bounding box center [289, 152] width 13 height 6
click at [269, 150] on input "False" at bounding box center [279, 152] width 6 height 5
radio input "true"
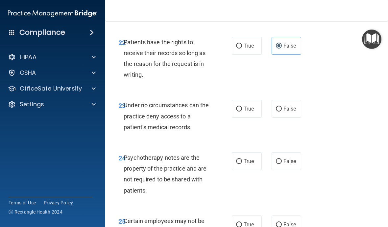
scroll to position [1787, 0]
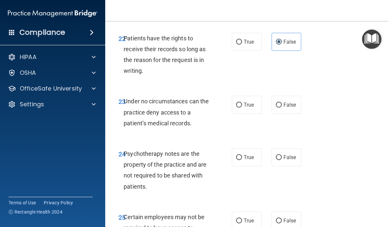
click at [248, 102] on span "True" at bounding box center [248, 105] width 10 height 6
click at [242, 103] on input "True" at bounding box center [239, 105] width 6 height 5
radio input "true"
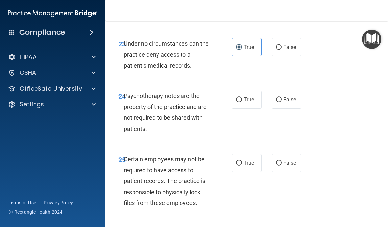
scroll to position [1840, 0]
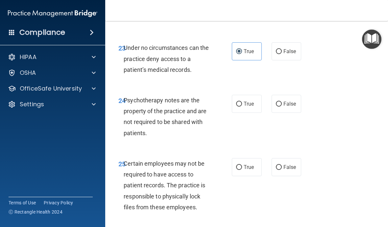
click at [249, 98] on label "True" at bounding box center [247, 104] width 30 height 18
click at [242, 102] on input "True" at bounding box center [239, 104] width 6 height 5
radio input "true"
click at [269, 98] on label "False" at bounding box center [286, 104] width 30 height 18
click at [269, 102] on input "False" at bounding box center [279, 104] width 6 height 5
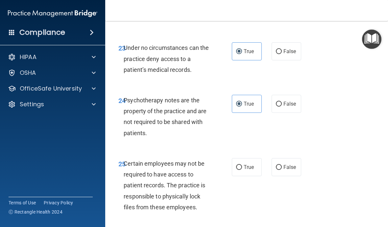
radio input "true"
radio input "false"
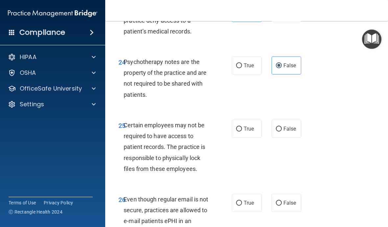
scroll to position [1880, 0]
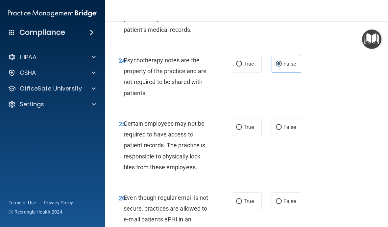
click at [246, 121] on label "True" at bounding box center [247, 127] width 30 height 18
click at [242, 125] on input "True" at bounding box center [239, 127] width 6 height 5
radio input "true"
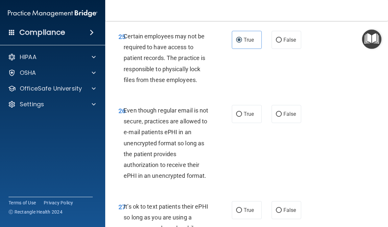
scroll to position [1969, 0]
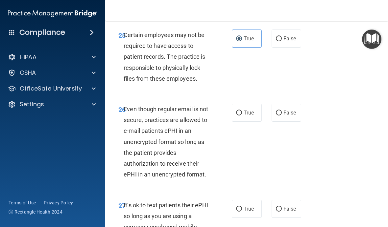
click at [246, 110] on span "True" at bounding box center [248, 113] width 10 height 6
click at [242, 111] on input "True" at bounding box center [239, 113] width 6 height 5
radio input "true"
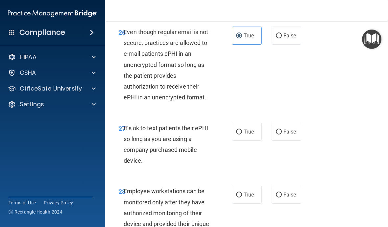
scroll to position [2048, 0]
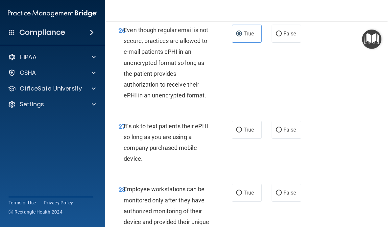
click at [269, 124] on label "False" at bounding box center [286, 130] width 30 height 18
click at [269, 128] on input "False" at bounding box center [279, 130] width 6 height 5
radio input "true"
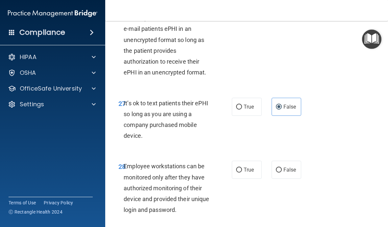
scroll to position [2073, 0]
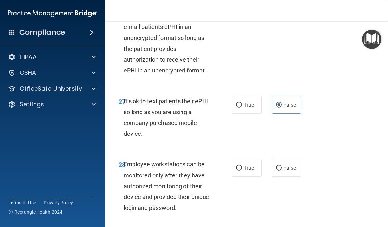
click at [269, 165] on span "False" at bounding box center [289, 168] width 13 height 6
click at [269, 166] on input "False" at bounding box center [279, 168] width 6 height 5
radio input "true"
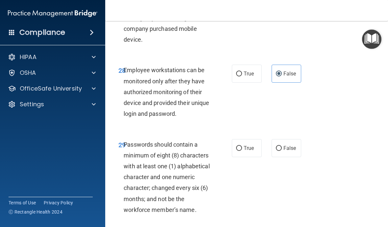
scroll to position [2171, 0]
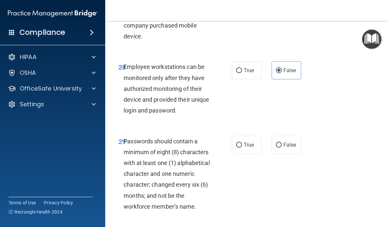
click at [247, 138] on label "True" at bounding box center [247, 145] width 30 height 18
click at [242, 143] on input "True" at bounding box center [239, 145] width 6 height 5
radio input "true"
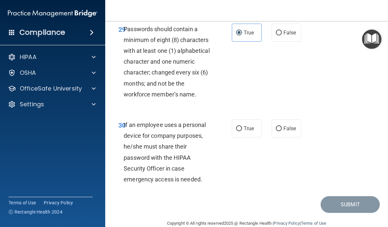
scroll to position [2283, 0]
click at [269, 126] on span "False" at bounding box center [289, 129] width 13 height 6
click at [269, 127] on input "False" at bounding box center [279, 129] width 6 height 5
radio input "true"
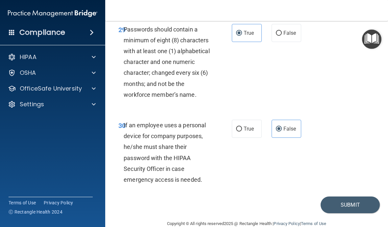
click at [269, 197] on button "Submit" at bounding box center [349, 205] width 59 height 17
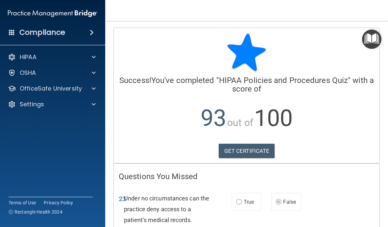
click at [255, 147] on link "GET CERTIFICATE" at bounding box center [247, 151] width 56 height 14
click at [75, 89] on p "OfficeSafe University" at bounding box center [51, 89] width 62 height 8
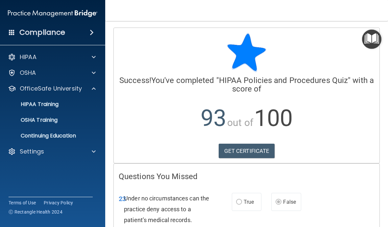
click at [64, 107] on div "HIPAA Training" at bounding box center [49, 104] width 90 height 7
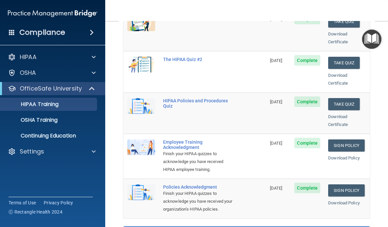
scroll to position [114, 0]
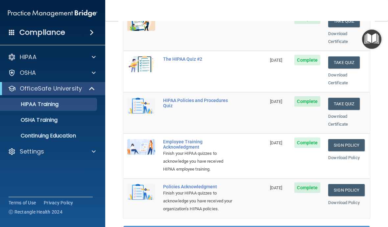
click at [269, 57] on button "Take Quiz" at bounding box center [344, 63] width 32 height 12
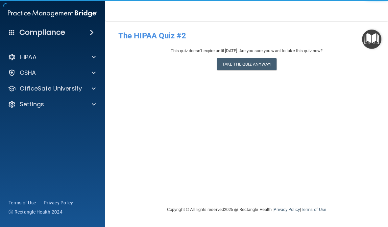
click at [264, 67] on button "Take the quiz anyway!" at bounding box center [247, 64] width 60 height 12
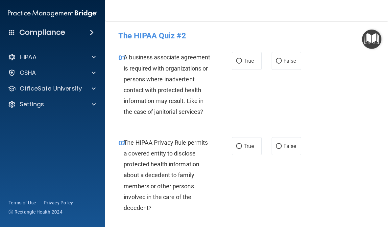
click at [249, 63] on span "True" at bounding box center [248, 61] width 10 height 6
click at [242, 63] on input "True" at bounding box center [239, 61] width 6 height 5
radio input "true"
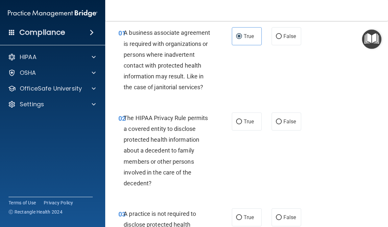
scroll to position [35, 0]
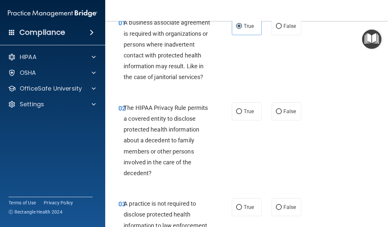
click at [243, 108] on label "True" at bounding box center [247, 112] width 30 height 18
click at [242, 109] on input "True" at bounding box center [239, 111] width 6 height 5
radio input "true"
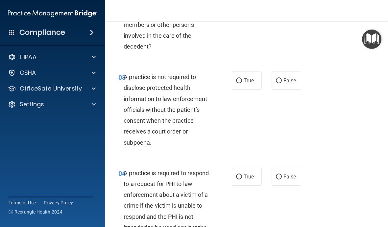
scroll to position [162, 0]
click at [269, 80] on input "False" at bounding box center [279, 80] width 6 height 5
radio input "true"
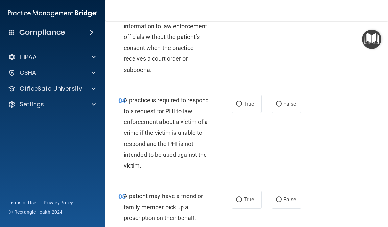
scroll to position [239, 0]
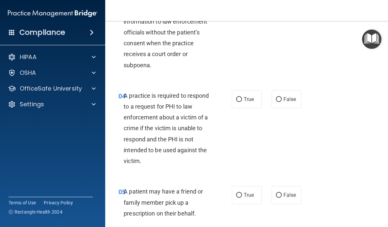
click at [246, 97] on span "True" at bounding box center [248, 99] width 10 height 6
click at [242, 97] on input "True" at bounding box center [239, 99] width 6 height 5
radio input "true"
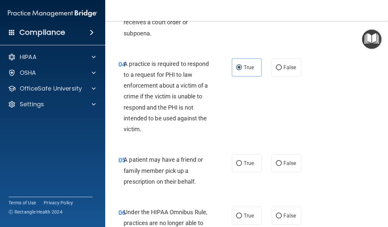
scroll to position [272, 0]
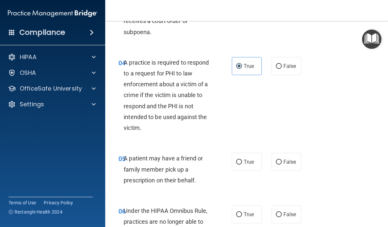
click at [269, 161] on span "False" at bounding box center [289, 162] width 13 height 6
click at [269, 161] on input "False" at bounding box center [279, 162] width 6 height 5
radio input "true"
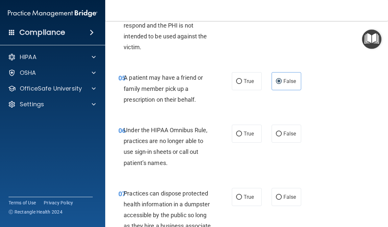
scroll to position [354, 0]
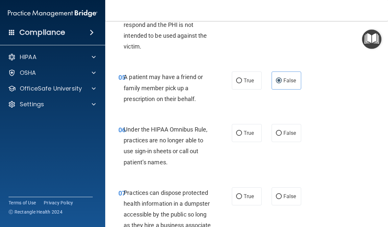
click at [269, 130] on span "False" at bounding box center [289, 133] width 13 height 6
click at [269, 131] on input "False" at bounding box center [279, 133] width 6 height 5
radio input "true"
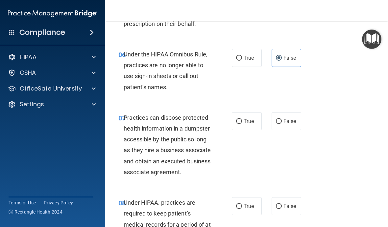
scroll to position [429, 0]
click at [269, 118] on span "False" at bounding box center [289, 121] width 13 height 6
click at [269, 119] on input "False" at bounding box center [279, 121] width 6 height 5
radio input "true"
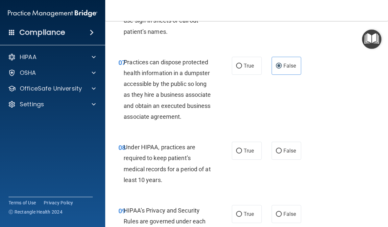
scroll to position [487, 0]
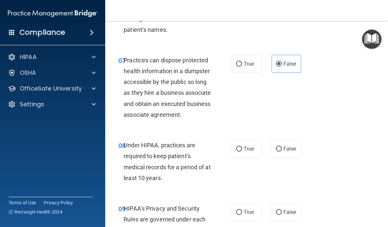
click at [253, 152] on span "True" at bounding box center [248, 149] width 10 height 6
click at [242, 152] on input "True" at bounding box center [239, 149] width 6 height 5
radio input "true"
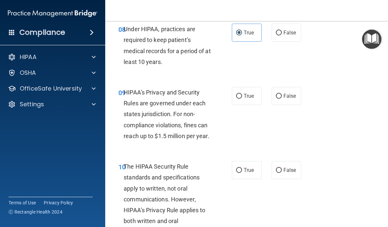
scroll to position [605, 0]
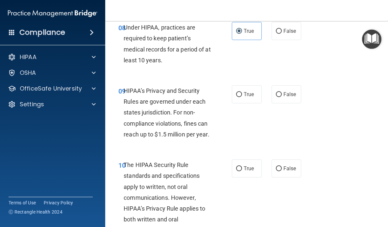
click at [250, 98] on span "True" at bounding box center [248, 94] width 10 height 6
click at [242, 97] on input "True" at bounding box center [239, 94] width 6 height 5
radio input "true"
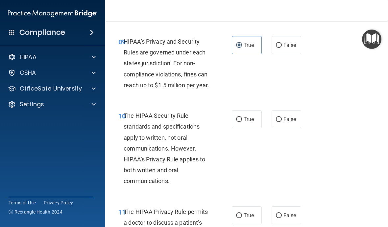
scroll to position [655, 0]
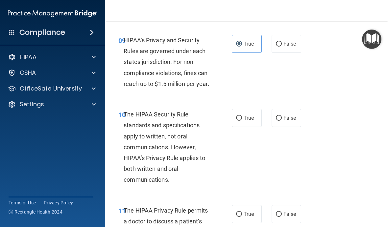
click at [241, 121] on input "True" at bounding box center [239, 118] width 6 height 5
radio input "true"
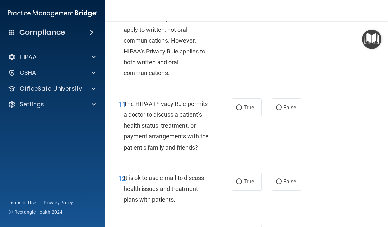
scroll to position [764, 0]
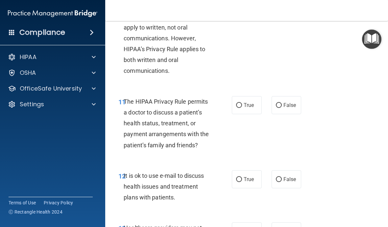
click at [242, 108] on input "True" at bounding box center [239, 105] width 6 height 5
radio input "true"
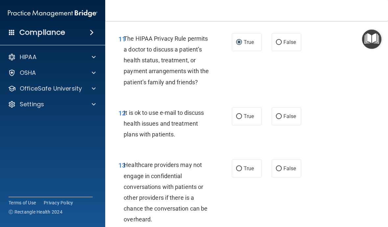
scroll to position [838, 0]
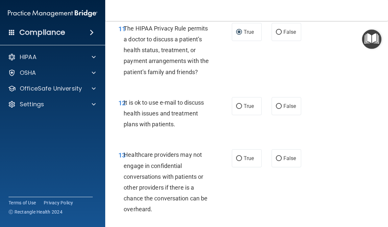
click at [269, 115] on label "False" at bounding box center [286, 106] width 30 height 18
click at [269, 109] on input "False" at bounding box center [279, 106] width 6 height 5
radio input "true"
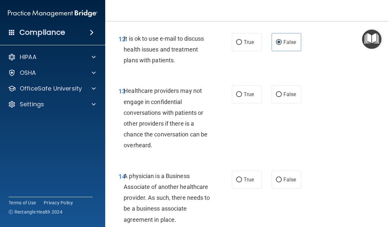
scroll to position [903, 0]
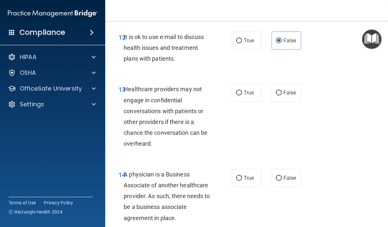
click at [247, 102] on label "True" at bounding box center [247, 93] width 30 height 18
click at [242, 96] on input "True" at bounding box center [239, 93] width 6 height 5
radio input "true"
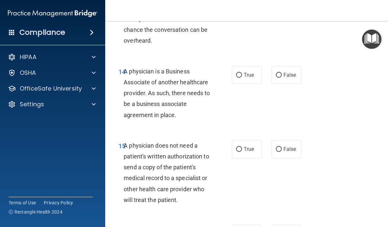
scroll to position [1008, 0]
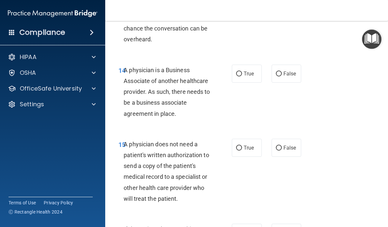
click at [250, 77] on span "True" at bounding box center [248, 74] width 10 height 6
click at [242, 77] on input "True" at bounding box center [239, 74] width 6 height 5
radio input "true"
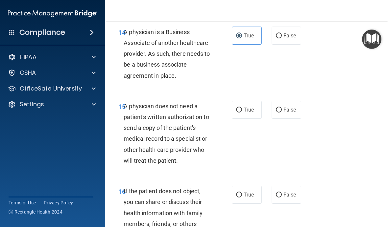
scroll to position [1046, 0]
click at [269, 113] on span "False" at bounding box center [289, 109] width 13 height 6
click at [269, 112] on input "False" at bounding box center [279, 109] width 6 height 5
radio input "true"
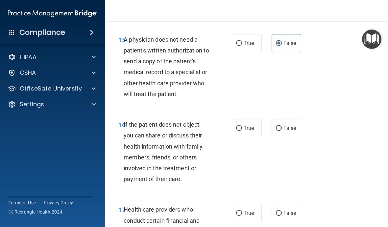
scroll to position [1123, 0]
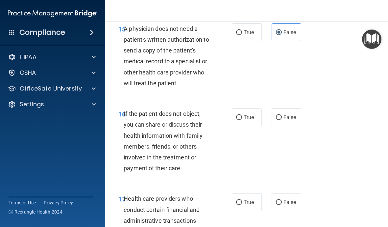
click at [269, 126] on label "False" at bounding box center [286, 117] width 30 height 18
click at [269, 120] on input "False" at bounding box center [279, 117] width 6 height 5
radio input "true"
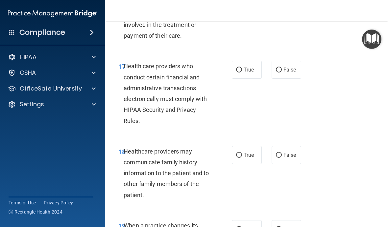
scroll to position [1264, 0]
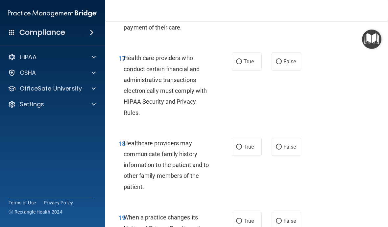
click at [250, 65] on span "True" at bounding box center [248, 61] width 10 height 6
click at [242, 64] on input "True" at bounding box center [239, 61] width 6 height 5
radio input "true"
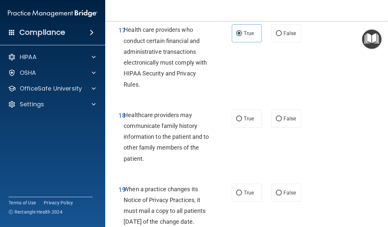
scroll to position [1295, 0]
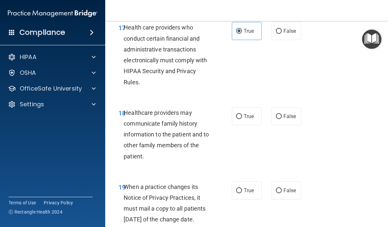
click at [269, 120] on span "False" at bounding box center [289, 116] width 13 height 6
click at [269, 119] on input "False" at bounding box center [279, 116] width 6 height 5
radio input "true"
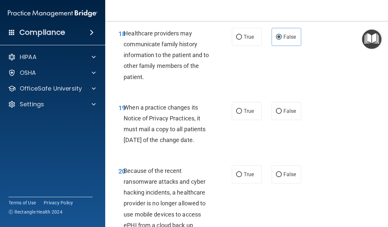
scroll to position [1375, 0]
click at [245, 119] on label "True" at bounding box center [247, 111] width 30 height 18
click at [242, 114] on input "True" at bounding box center [239, 111] width 6 height 5
radio input "true"
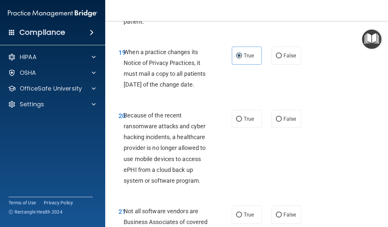
scroll to position [1434, 0]
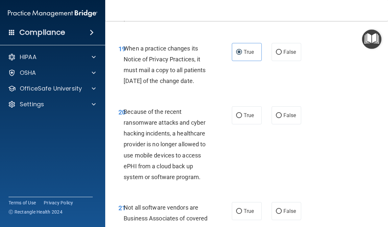
click at [242, 118] on input "True" at bounding box center [239, 115] width 6 height 5
radio input "true"
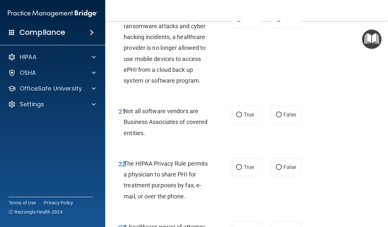
scroll to position [1537, 0]
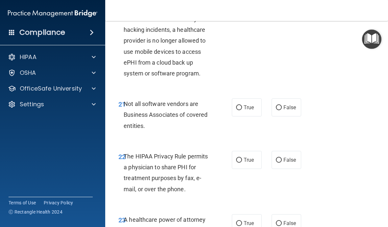
click at [269, 110] on input "False" at bounding box center [279, 107] width 6 height 5
radio input "true"
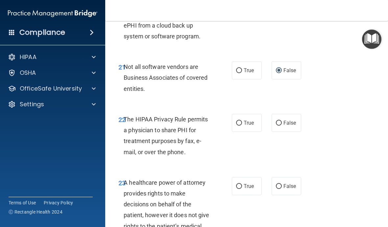
scroll to position [1577, 0]
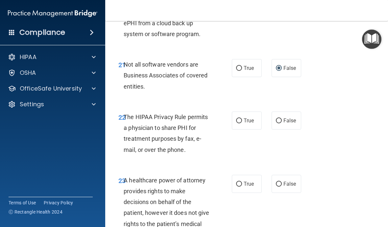
click at [252, 124] on span "True" at bounding box center [248, 121] width 10 height 6
click at [242, 124] on input "True" at bounding box center [239, 121] width 6 height 5
radio input "true"
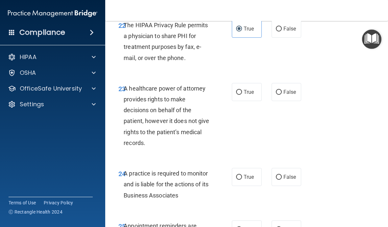
scroll to position [1670, 0]
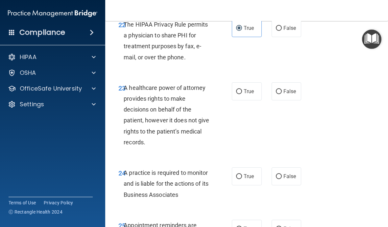
click at [241, 94] on input "True" at bounding box center [239, 91] width 6 height 5
radio input "true"
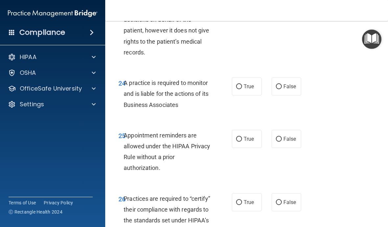
scroll to position [1762, 0]
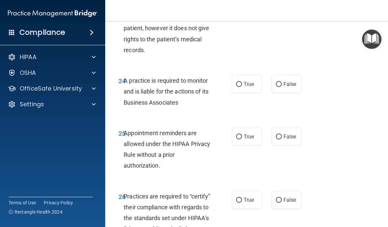
click at [249, 93] on label "True" at bounding box center [247, 84] width 30 height 18
click at [242, 87] on input "True" at bounding box center [239, 84] width 6 height 5
radio input "true"
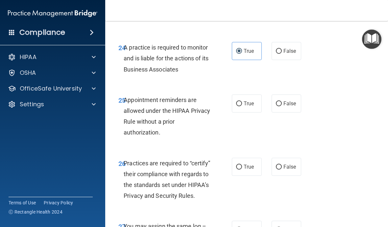
scroll to position [1798, 0]
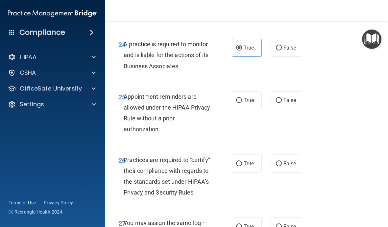
click at [251, 104] on span "True" at bounding box center [248, 100] width 10 height 6
click at [242, 103] on input "True" at bounding box center [239, 100] width 6 height 5
radio input "true"
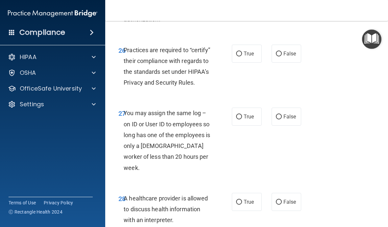
scroll to position [1911, 0]
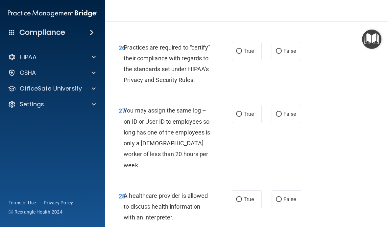
click at [249, 60] on label "True" at bounding box center [247, 51] width 30 height 18
click at [242, 54] on input "True" at bounding box center [239, 51] width 6 height 5
radio input "true"
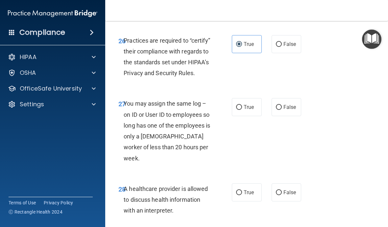
scroll to position [1920, 0]
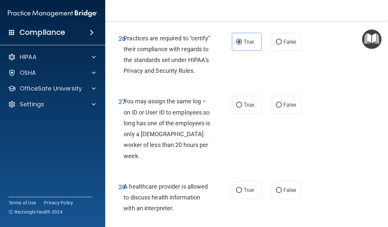
click at [269, 114] on label "False" at bounding box center [286, 105] width 30 height 18
click at [269, 108] on input "False" at bounding box center [279, 105] width 6 height 5
radio input "true"
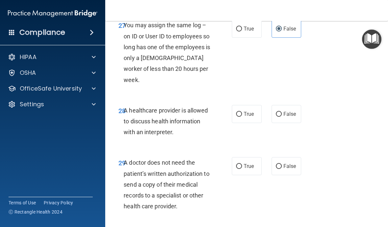
scroll to position [2008, 0]
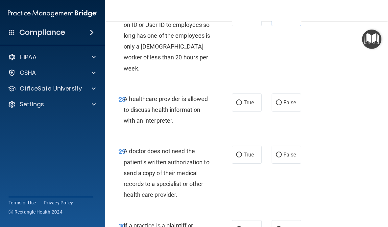
click at [241, 103] on input "True" at bounding box center [239, 103] width 6 height 5
radio input "true"
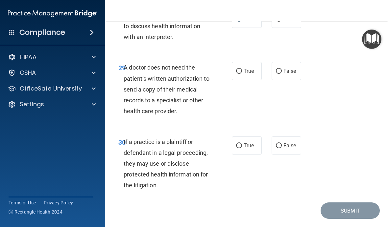
scroll to position [2092, 0]
click at [269, 71] on span "False" at bounding box center [289, 71] width 13 height 6
click at [269, 71] on input "False" at bounding box center [279, 71] width 6 height 5
radio input "true"
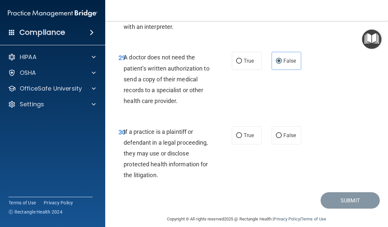
scroll to position [2103, 0]
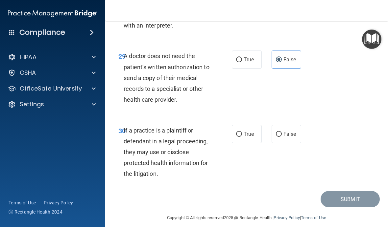
click at [246, 139] on label "True" at bounding box center [247, 134] width 30 height 18
click at [242, 137] on input "True" at bounding box center [239, 134] width 6 height 5
radio input "true"
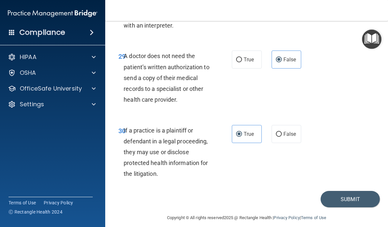
click at [269, 200] on button "Submit" at bounding box center [349, 199] width 59 height 17
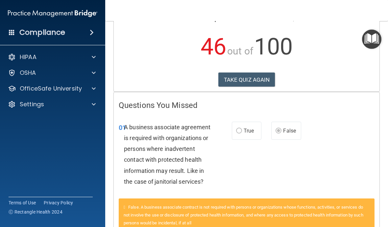
scroll to position [63, 0]
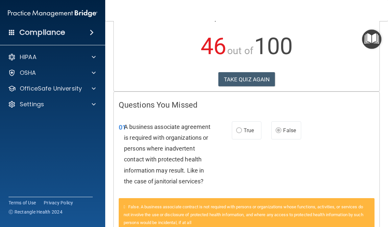
click at [114, 113] on div "01 A business associate agreement is required with organizations or persons whe…" at bounding box center [246, 155] width 265 height 85
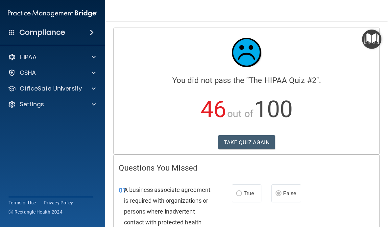
scroll to position [0, 0]
click at [253, 141] on button "TAKE QUIZ AGAIN" at bounding box center [246, 142] width 57 height 14
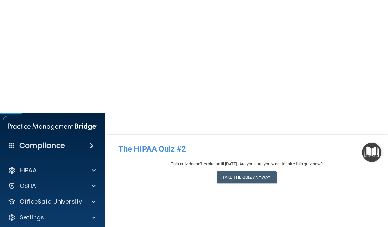
click at [258, 69] on button "Take the quiz anyway!" at bounding box center [247, 64] width 60 height 12
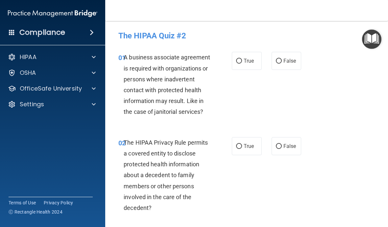
click at [269, 58] on span "False" at bounding box center [289, 61] width 13 height 6
click at [269, 59] on input "False" at bounding box center [279, 61] width 6 height 5
radio input "true"
click at [240, 144] on input "True" at bounding box center [239, 146] width 6 height 5
radio input "true"
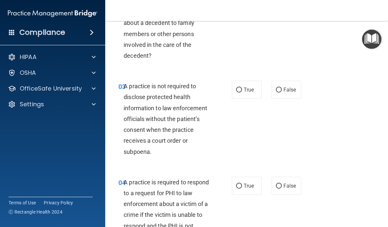
scroll to position [154, 0]
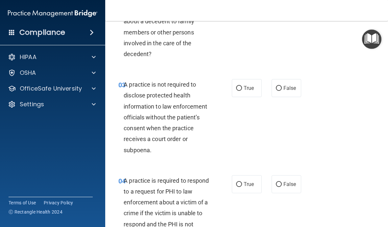
click at [269, 89] on span "False" at bounding box center [289, 88] width 13 height 6
click at [269, 89] on input "False" at bounding box center [279, 88] width 6 height 5
radio input "true"
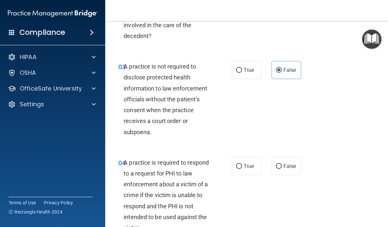
scroll to position [173, 0]
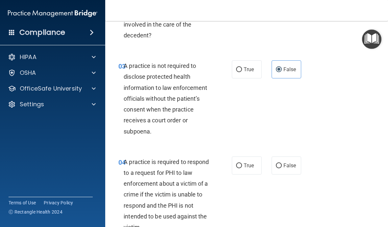
click at [236, 164] on input "True" at bounding box center [239, 166] width 6 height 5
radio input "true"
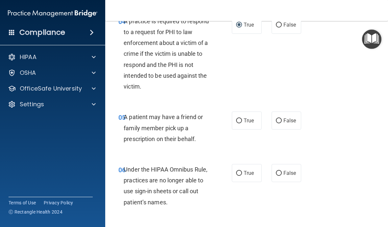
scroll to position [320, 0]
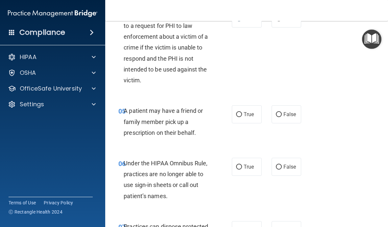
click at [241, 113] on input "True" at bounding box center [239, 114] width 6 height 5
radio input "true"
click at [269, 164] on span "False" at bounding box center [289, 167] width 13 height 6
click at [269, 165] on input "False" at bounding box center [279, 167] width 6 height 5
radio input "true"
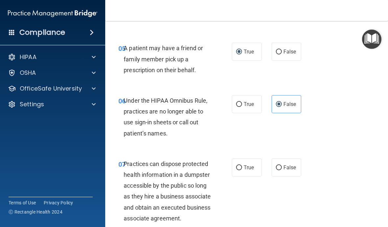
scroll to position [384, 0]
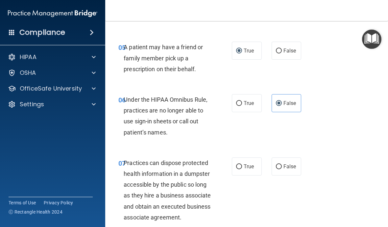
click at [269, 164] on span "False" at bounding box center [289, 167] width 13 height 6
click at [269, 165] on input "False" at bounding box center [279, 167] width 6 height 5
radio input "true"
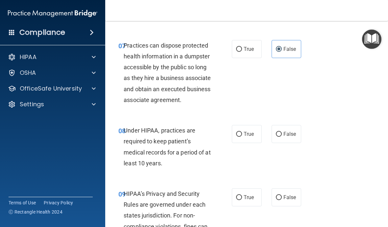
scroll to position [502, 0]
click at [269, 137] on label "False" at bounding box center [286, 134] width 30 height 18
click at [269, 137] on input "False" at bounding box center [279, 134] width 6 height 5
radio input "true"
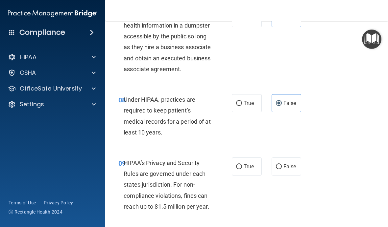
scroll to position [535, 0]
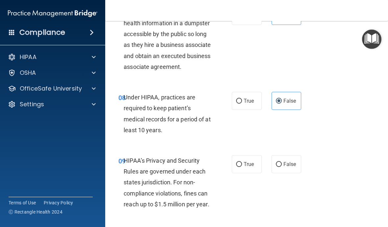
click at [269, 168] on span "False" at bounding box center [289, 164] width 13 height 6
click at [269, 167] on input "False" at bounding box center [279, 164] width 6 height 5
radio input "true"
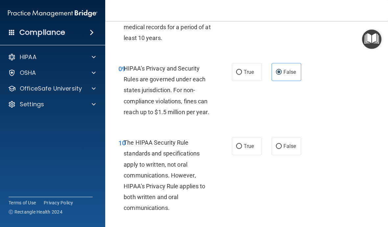
scroll to position [627, 0]
click at [244, 149] on span "True" at bounding box center [248, 146] width 10 height 6
click at [242, 149] on input "True" at bounding box center [239, 146] width 6 height 5
radio input "true"
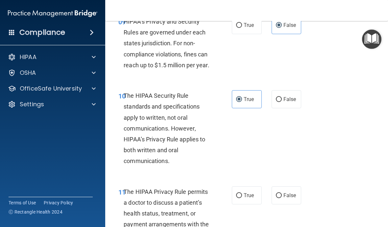
scroll to position [694, 0]
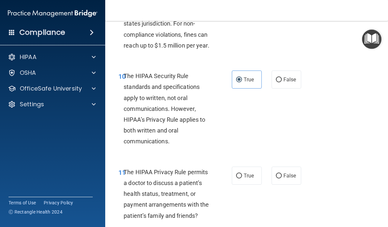
click at [244, 179] on span "True" at bounding box center [248, 176] width 10 height 6
click at [242, 179] on input "True" at bounding box center [239, 176] width 6 height 5
radio input "true"
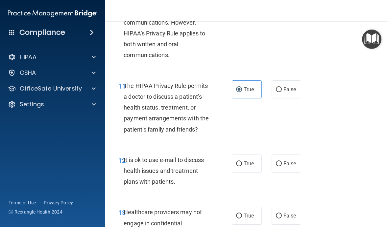
scroll to position [789, 0]
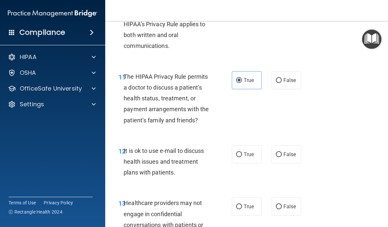
click at [240, 157] on input "True" at bounding box center [239, 154] width 6 height 5
radio input "true"
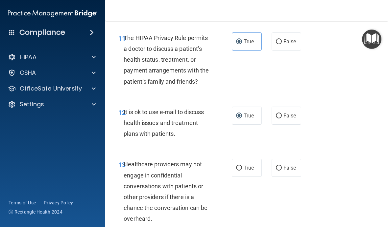
scroll to position [830, 0]
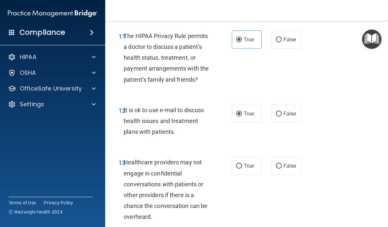
click at [269, 169] on span "False" at bounding box center [289, 166] width 13 height 6
click at [269, 169] on input "False" at bounding box center [279, 166] width 6 height 5
radio input "true"
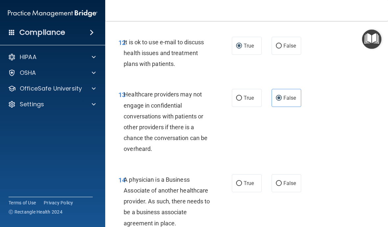
scroll to position [902, 0]
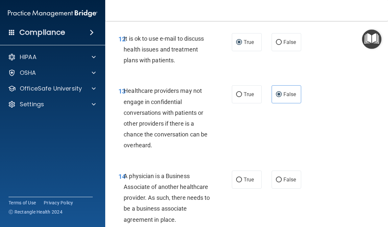
click at [269, 183] on span "False" at bounding box center [289, 180] width 13 height 6
click at [269, 183] on input "False" at bounding box center [279, 180] width 6 height 5
radio input "true"
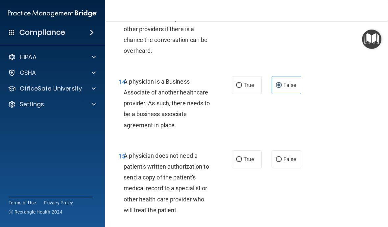
click at [243, 164] on label "True" at bounding box center [247, 159] width 30 height 18
click at [242, 162] on input "True" at bounding box center [239, 159] width 6 height 5
radio input "true"
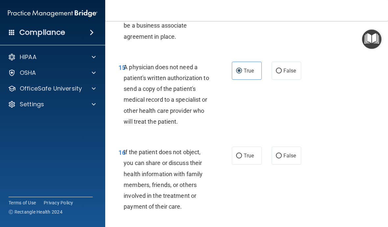
scroll to position [1093, 0]
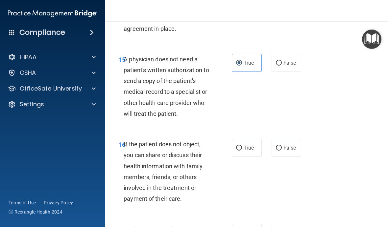
click at [245, 157] on label "True" at bounding box center [247, 148] width 30 height 18
click at [242, 151] on input "True" at bounding box center [239, 148] width 6 height 5
radio input "true"
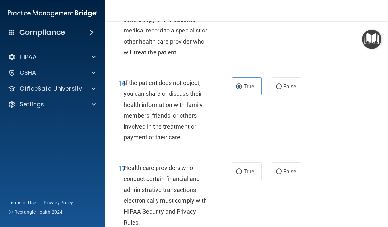
scroll to position [1156, 0]
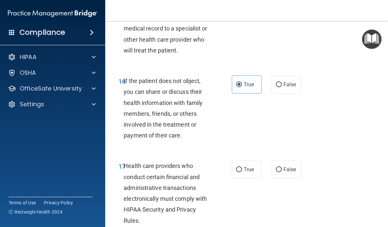
click at [248, 173] on span "True" at bounding box center [248, 170] width 10 height 6
click at [242, 173] on input "True" at bounding box center [239, 170] width 6 height 5
radio input "true"
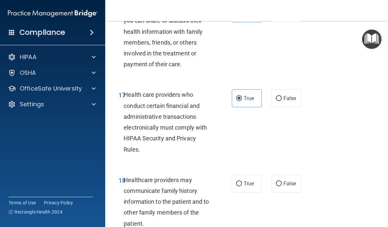
scroll to position [1232, 0]
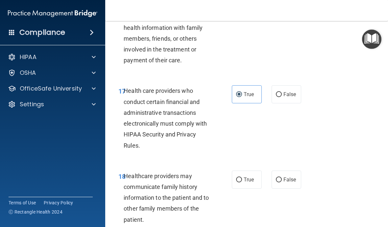
click at [269, 183] on span "False" at bounding box center [289, 180] width 13 height 6
click at [269, 183] on input "False" at bounding box center [279, 180] width 6 height 5
radio input "true"
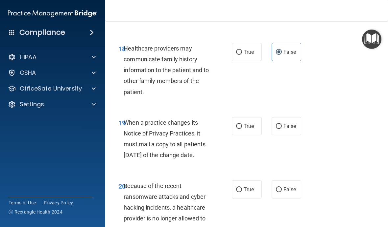
scroll to position [1361, 0]
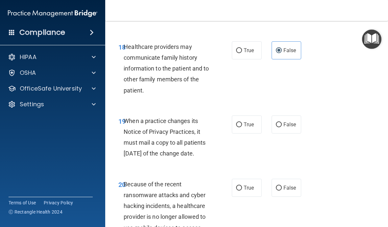
click at [269, 131] on label "False" at bounding box center [286, 125] width 30 height 18
click at [269, 127] on input "False" at bounding box center [279, 125] width 6 height 5
radio input "true"
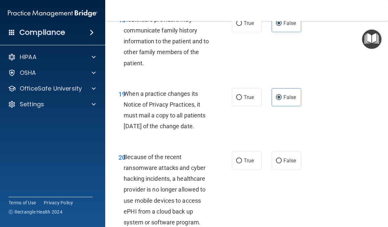
scroll to position [1389, 0]
click at [269, 164] on span "False" at bounding box center [289, 160] width 13 height 6
click at [269, 163] on input "False" at bounding box center [279, 160] width 6 height 5
radio input "true"
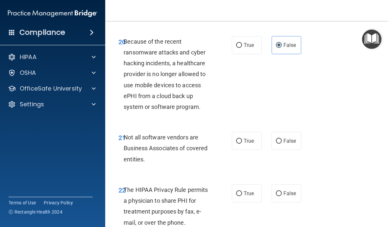
scroll to position [1505, 0]
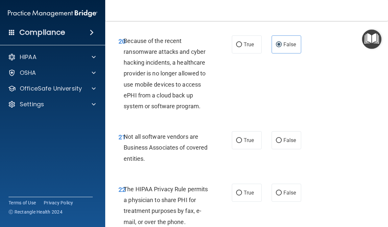
click at [240, 143] on input "True" at bounding box center [239, 140] width 6 height 5
radio input "true"
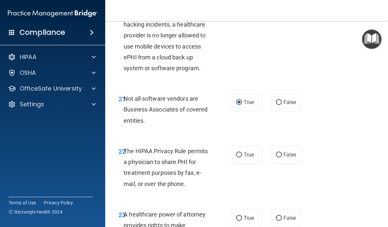
scroll to position [1542, 0]
click at [238, 158] on input "True" at bounding box center [239, 155] width 6 height 5
radio input "true"
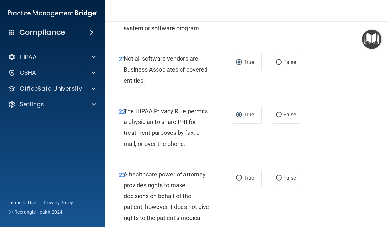
scroll to position [1586, 0]
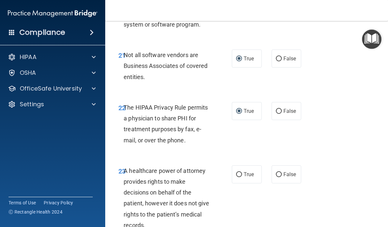
click at [269, 178] on span "False" at bounding box center [289, 175] width 13 height 6
click at [269, 177] on input "False" at bounding box center [279, 175] width 6 height 5
radio input "true"
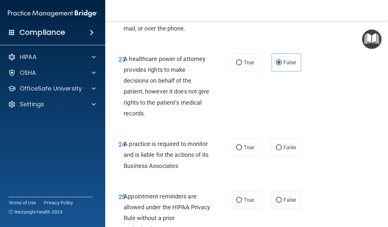
scroll to position [1724, 0]
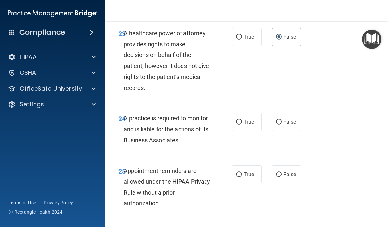
click at [269, 131] on label "False" at bounding box center [286, 122] width 30 height 18
click at [269, 125] on input "False" at bounding box center [279, 122] width 6 height 5
radio input "true"
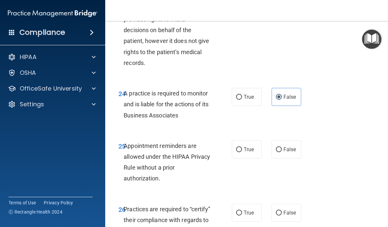
scroll to position [1751, 0]
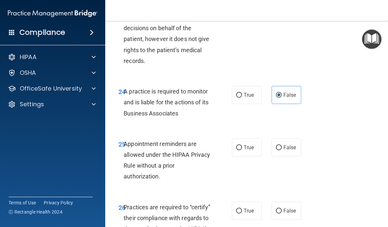
click at [248, 151] on span "True" at bounding box center [248, 148] width 10 height 6
click at [242, 150] on input "True" at bounding box center [239, 148] width 6 height 5
radio input "true"
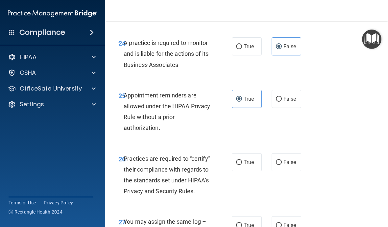
scroll to position [1801, 0]
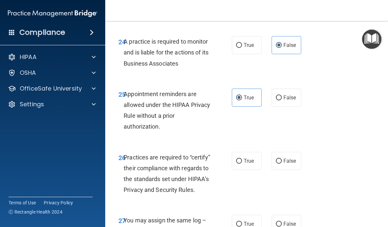
click at [269, 170] on label "False" at bounding box center [286, 161] width 30 height 18
click at [269, 164] on input "False" at bounding box center [279, 161] width 6 height 5
radio input "true"
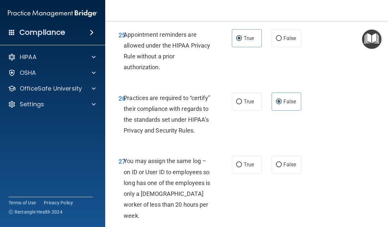
scroll to position [1873, 0]
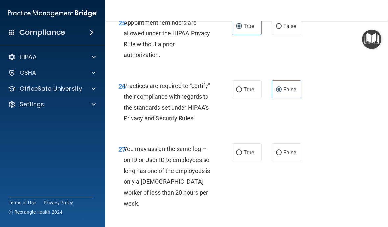
click at [269, 156] on span "False" at bounding box center [289, 153] width 13 height 6
click at [269, 155] on input "False" at bounding box center [279, 152] width 6 height 5
radio input "true"
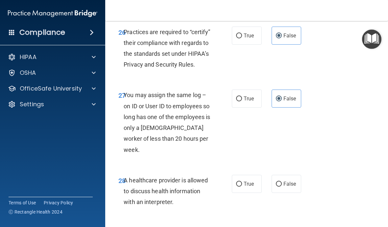
scroll to position [1927, 0]
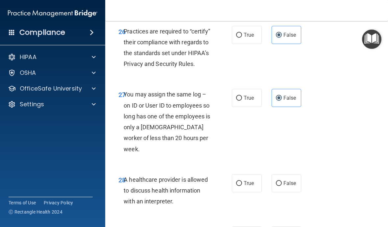
click at [253, 186] on span "True" at bounding box center [248, 183] width 10 height 6
click at [242, 186] on input "True" at bounding box center [239, 183] width 6 height 5
radio input "true"
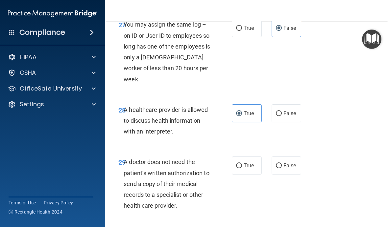
scroll to position [1999, 0]
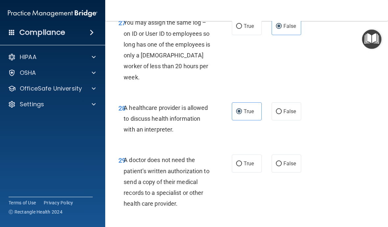
click at [248, 163] on span "True" at bounding box center [248, 164] width 10 height 6
click at [242, 163] on input "True" at bounding box center [239, 164] width 6 height 5
radio input "true"
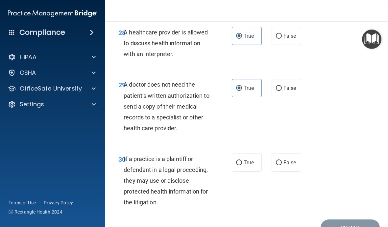
scroll to position [2081, 0]
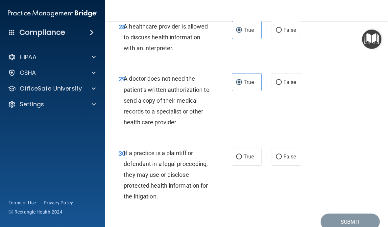
click at [250, 158] on span "True" at bounding box center [248, 157] width 10 height 6
click at [242, 158] on input "True" at bounding box center [239, 157] width 6 height 5
radio input "true"
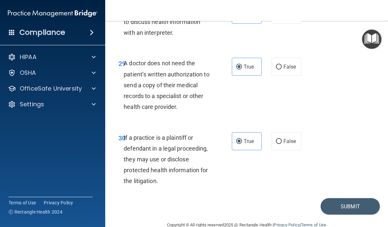
click at [269, 207] on button "Submit" at bounding box center [349, 206] width 59 height 17
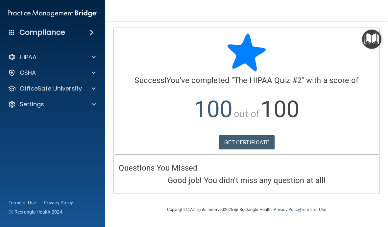
click at [254, 145] on link "GET CERTIFICATE" at bounding box center [247, 142] width 56 height 14
click at [74, 91] on p "OfficeSafe University" at bounding box center [51, 89] width 62 height 8
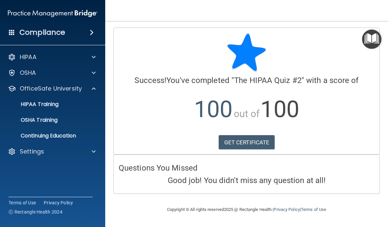
click at [65, 107] on div "HIPAA Training" at bounding box center [49, 104] width 90 height 7
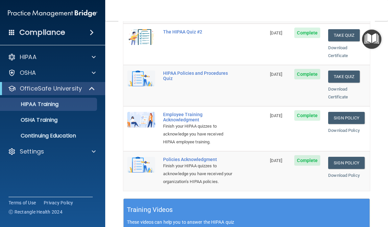
scroll to position [142, 0]
